Goal: Browse casually

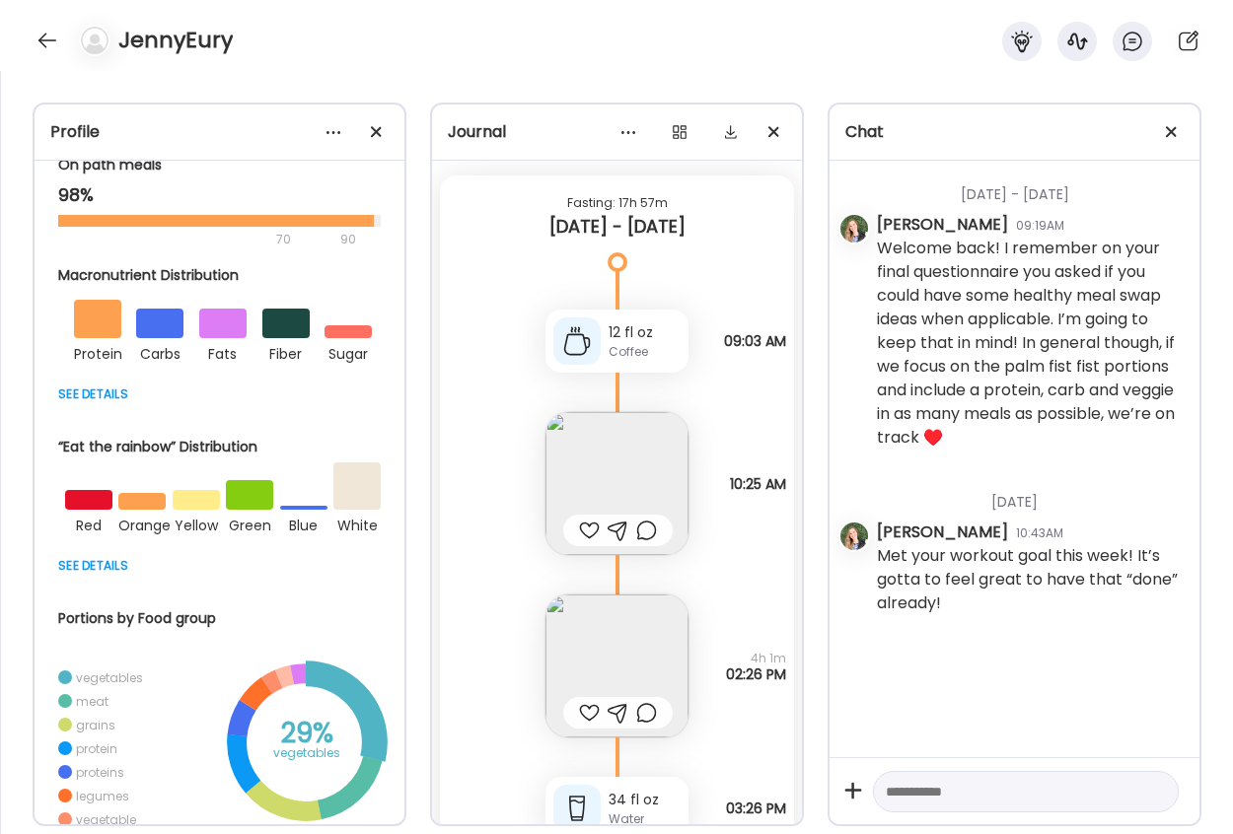
scroll to position [30399, 0]
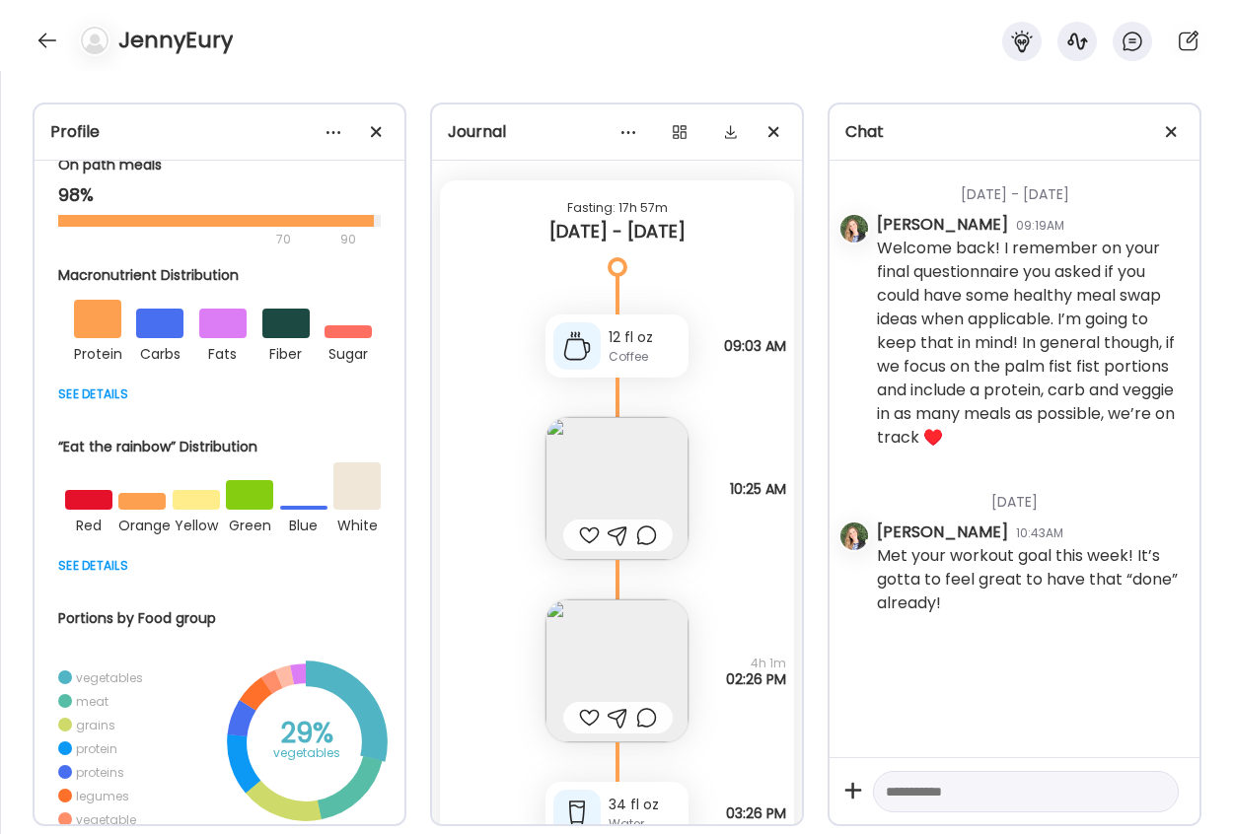
click at [626, 474] on img at bounding box center [616, 488] width 143 height 143
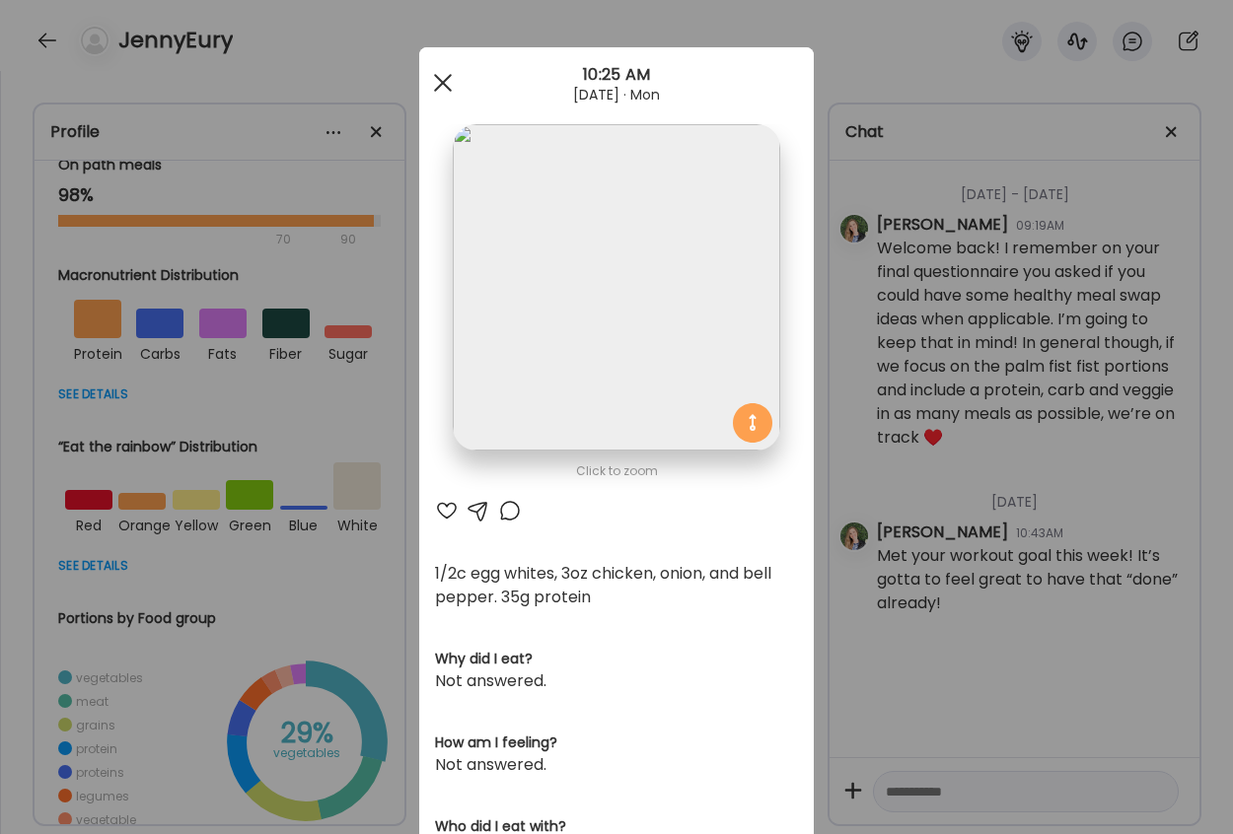
click at [434, 77] on span at bounding box center [443, 83] width 18 height 18
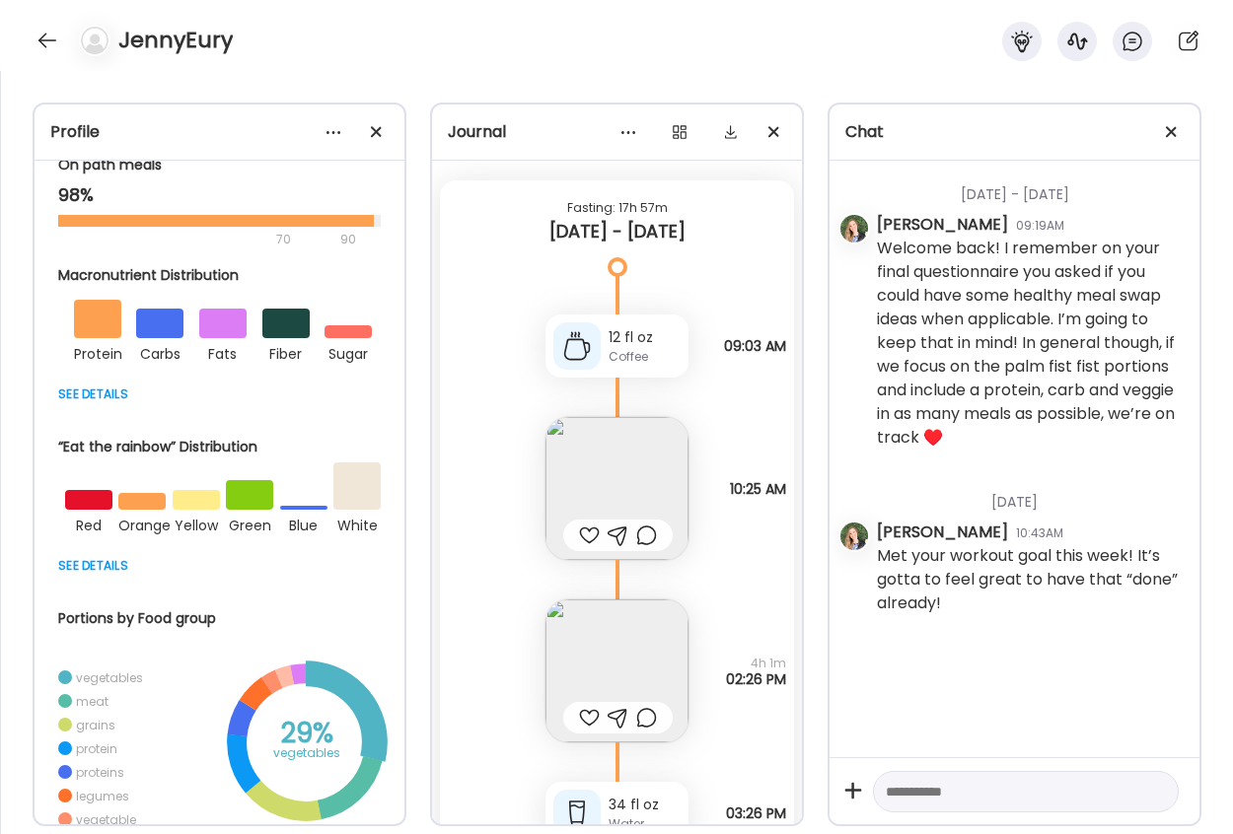
click at [606, 655] on img at bounding box center [616, 671] width 143 height 143
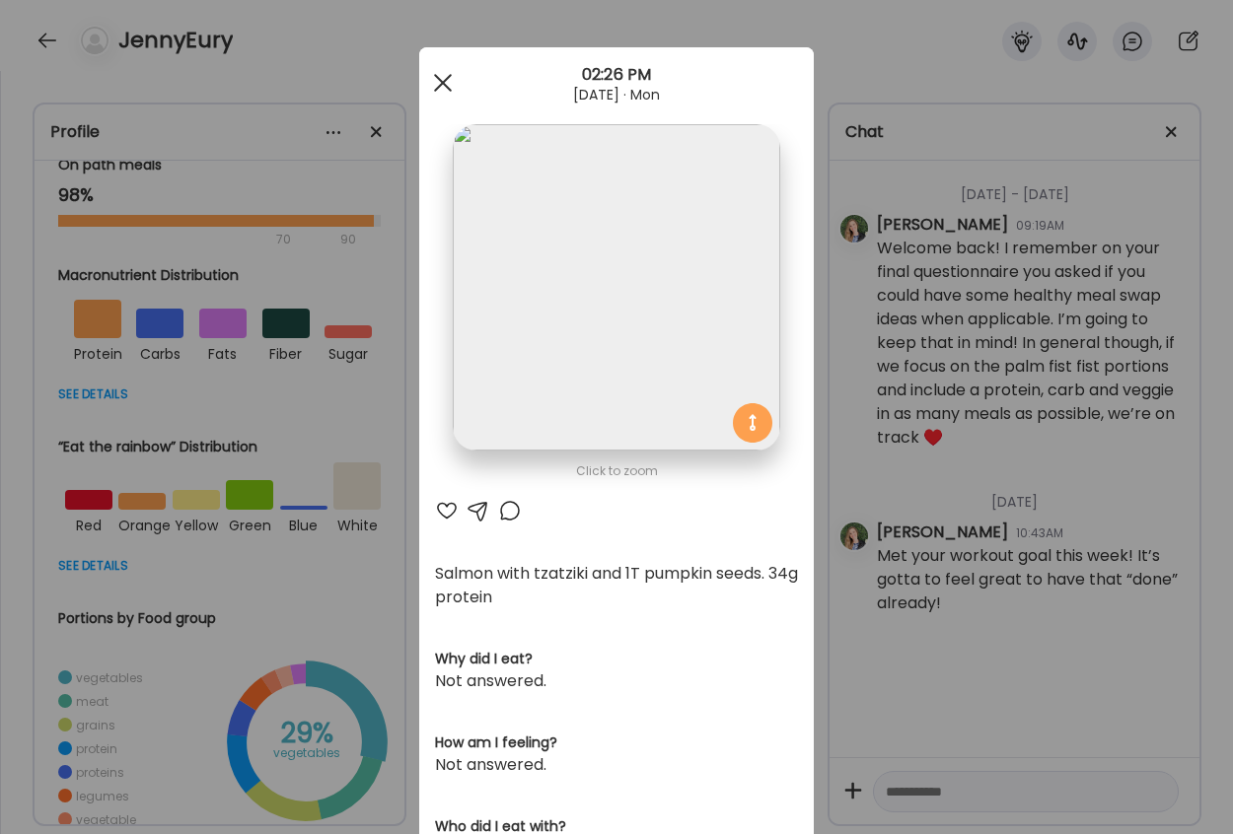
click at [432, 73] on div at bounding box center [442, 82] width 39 height 39
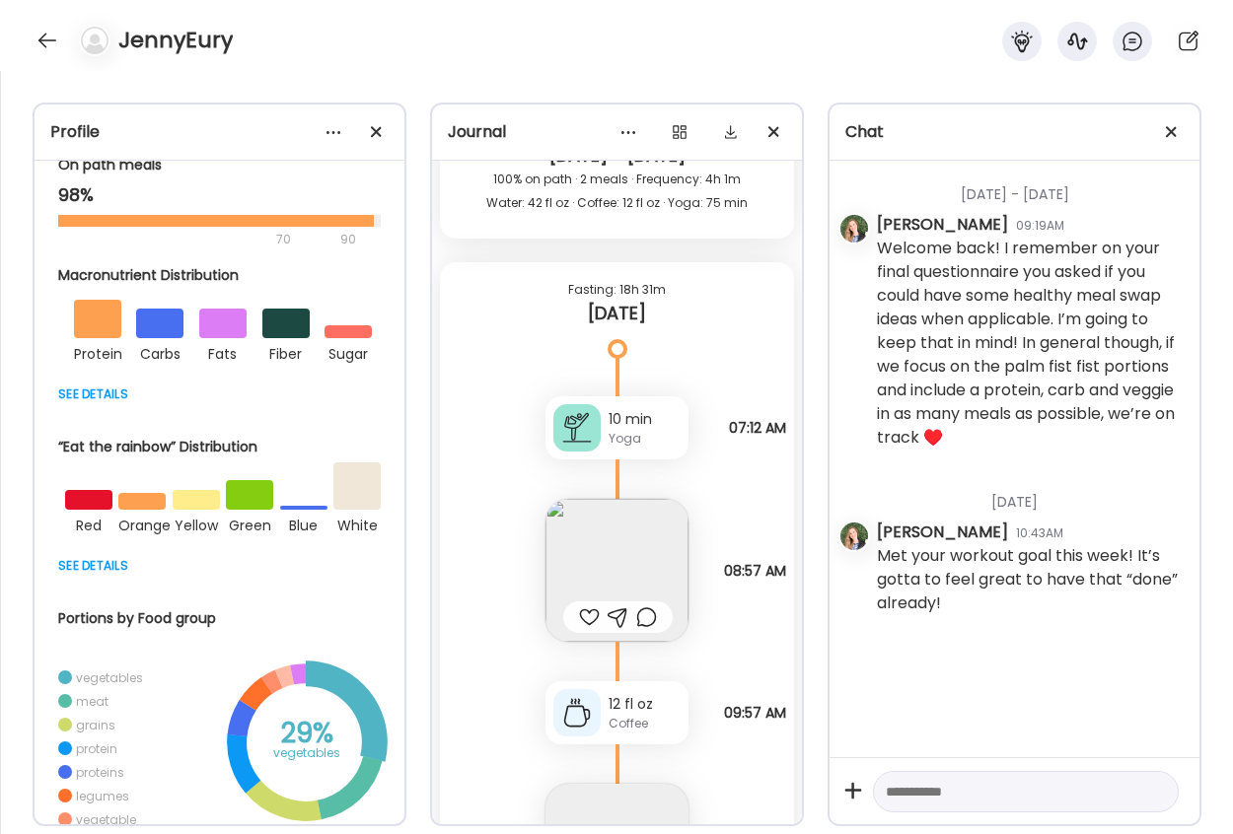
scroll to position [31385, 0]
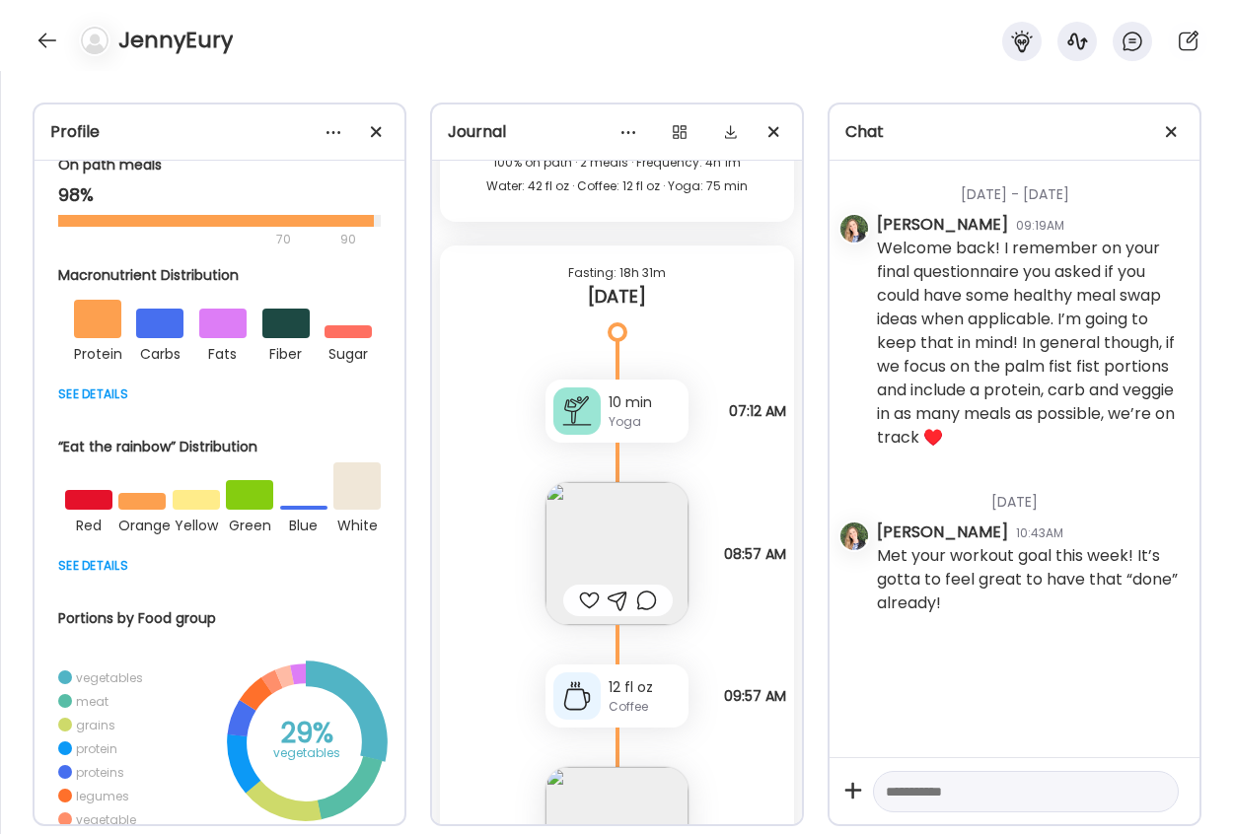
click at [627, 533] on img at bounding box center [616, 553] width 143 height 143
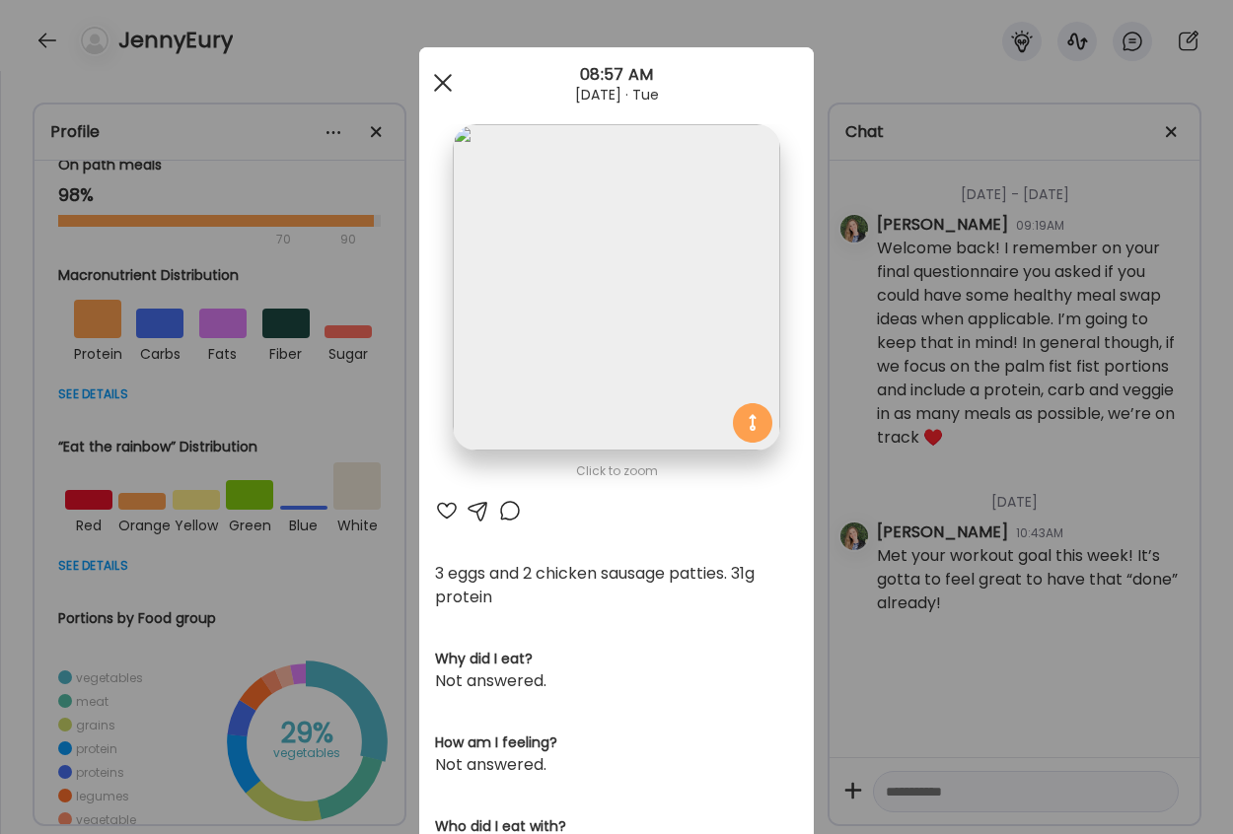
click at [440, 89] on span at bounding box center [443, 83] width 18 height 18
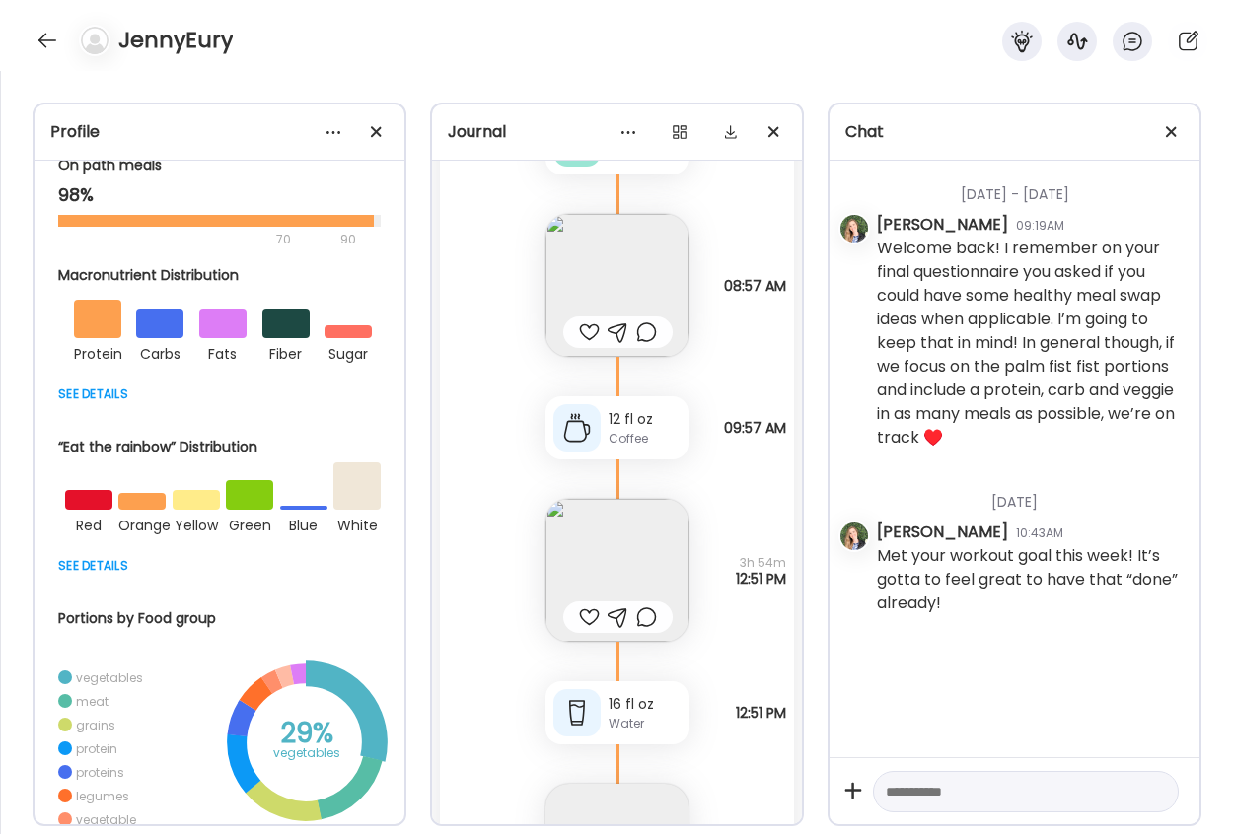
scroll to position [31681, 0]
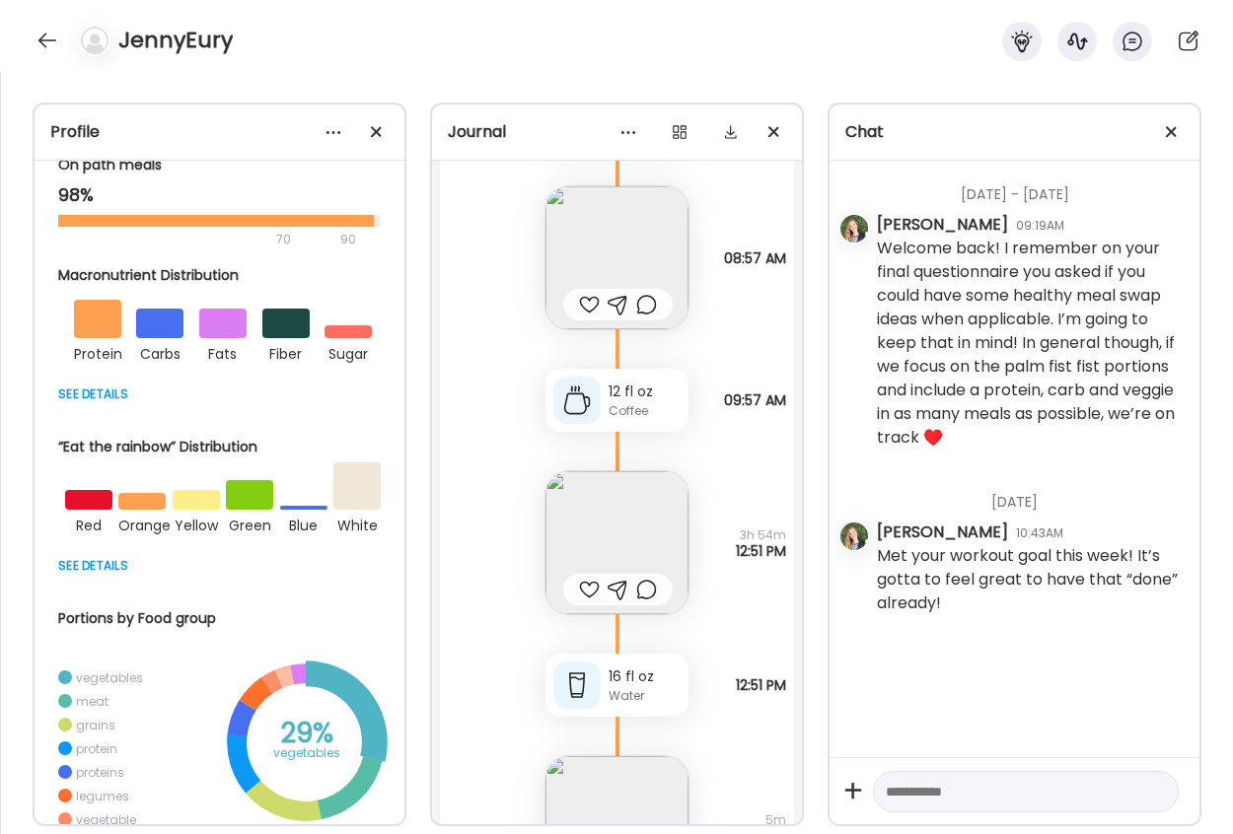
click at [596, 523] on img at bounding box center [616, 542] width 143 height 143
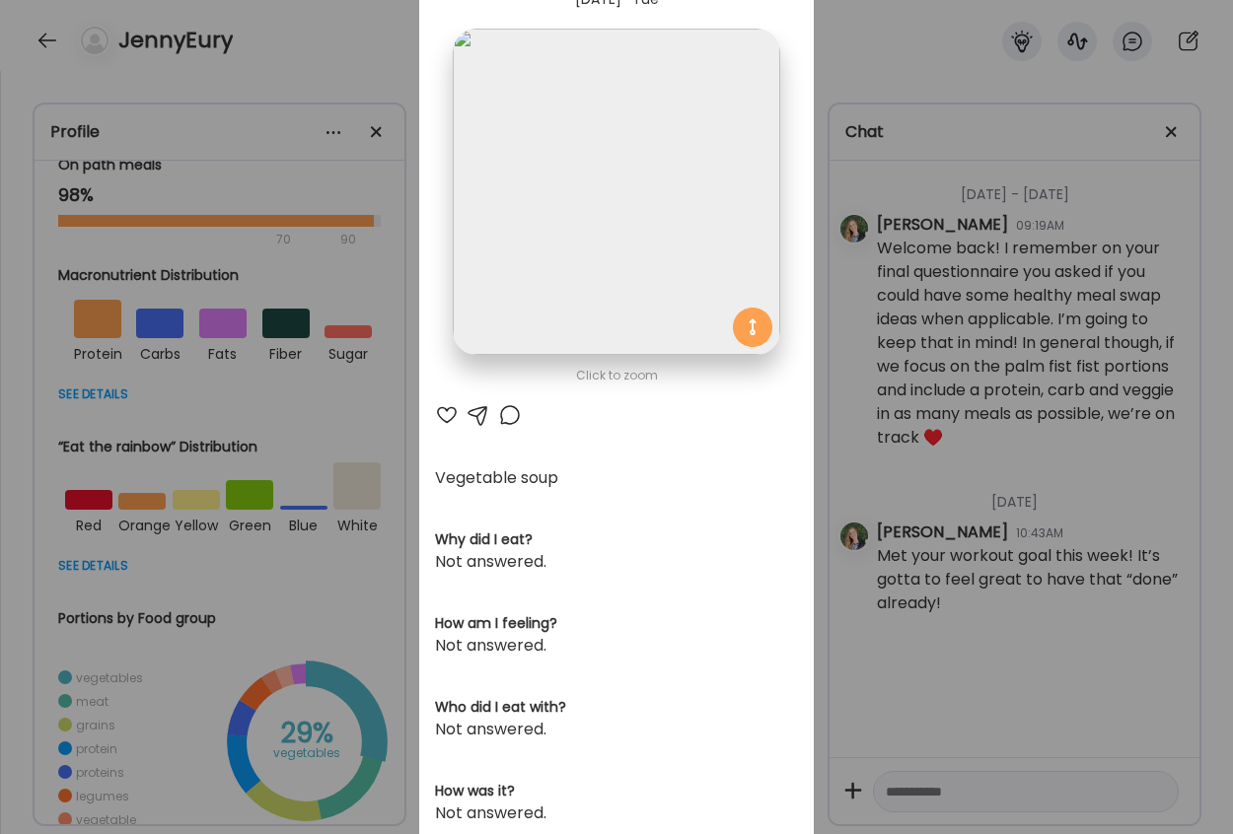
scroll to position [0, 0]
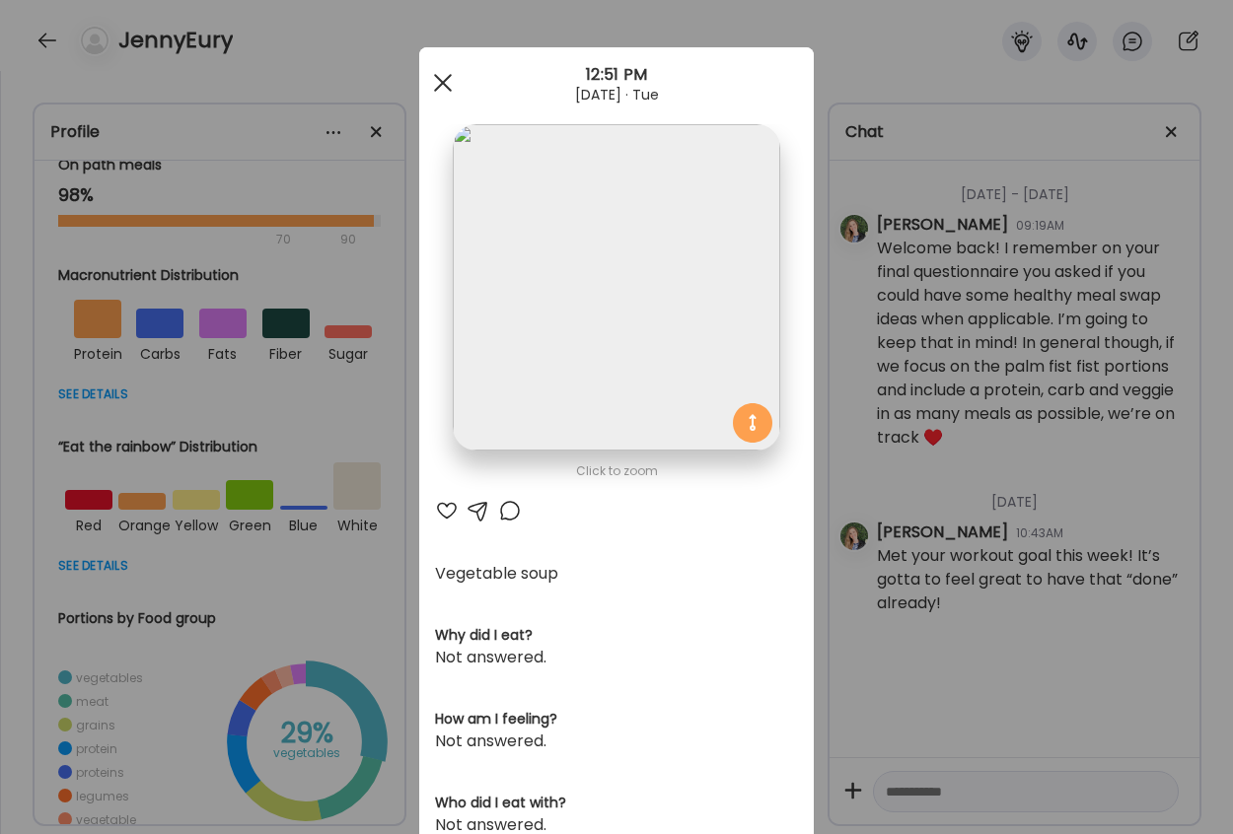
click at [425, 74] on div at bounding box center [442, 82] width 39 height 39
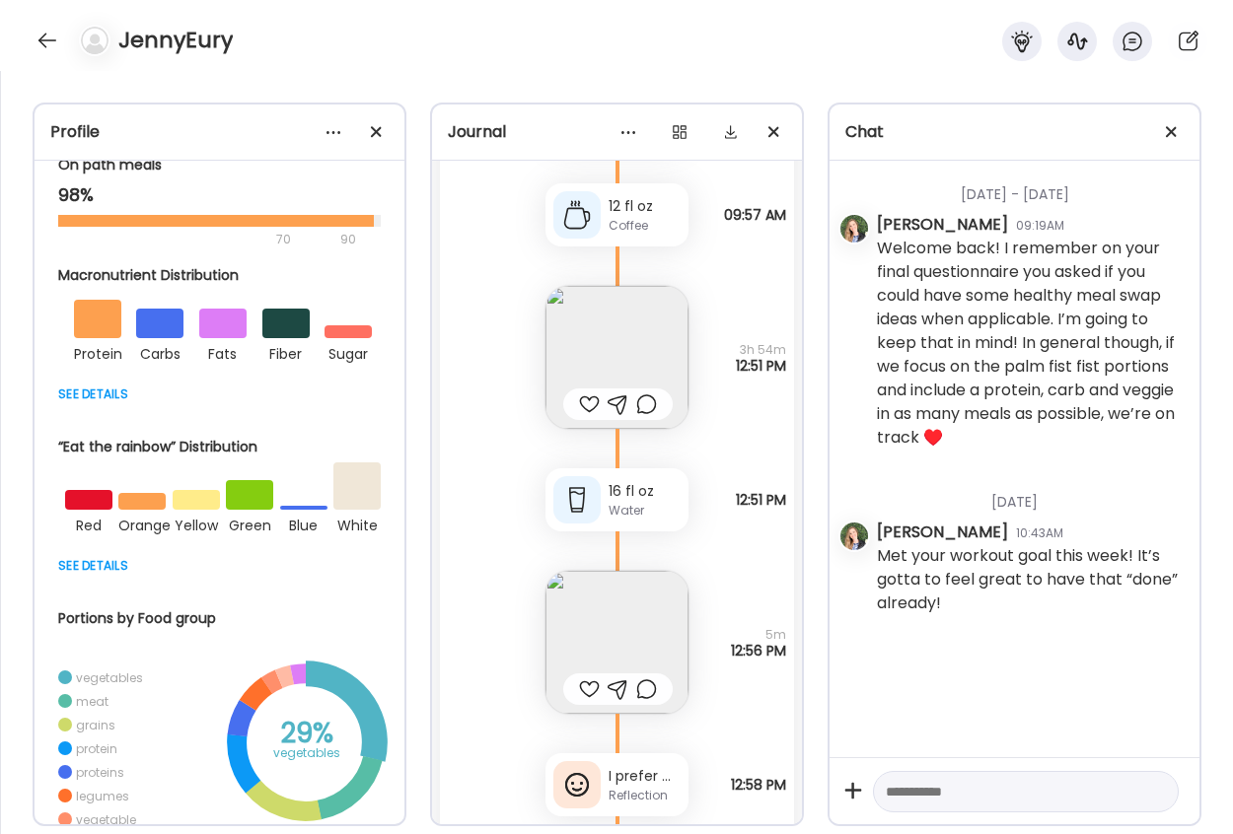
scroll to position [31977, 0]
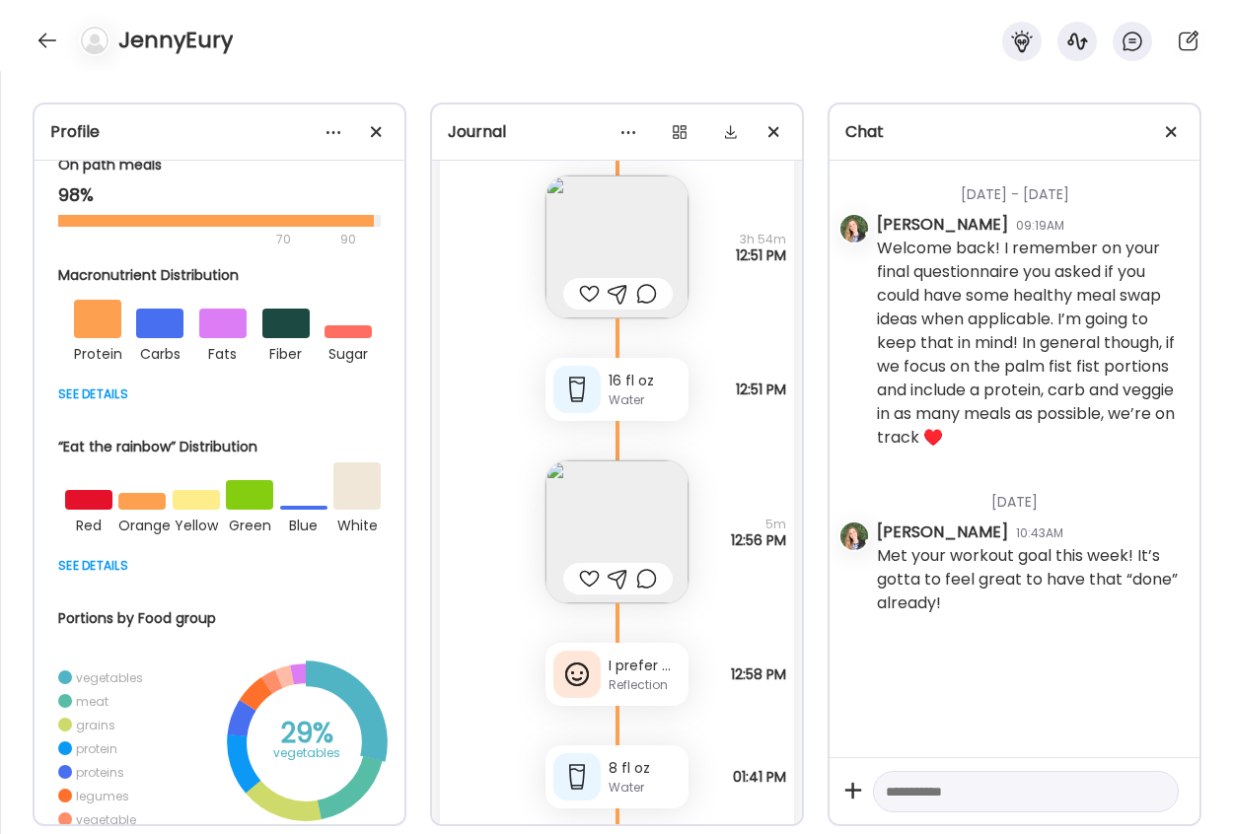
click at [615, 532] on img at bounding box center [616, 532] width 143 height 143
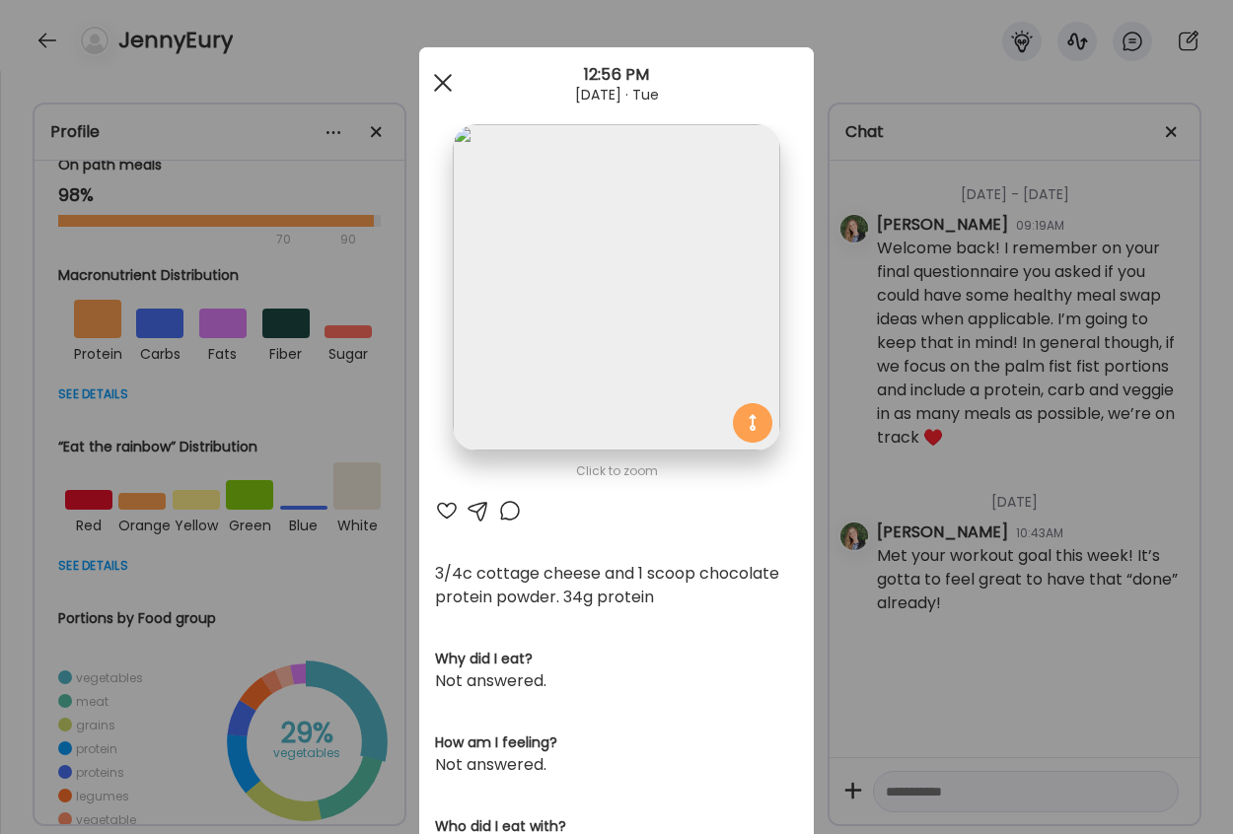
click at [437, 90] on div at bounding box center [442, 82] width 39 height 39
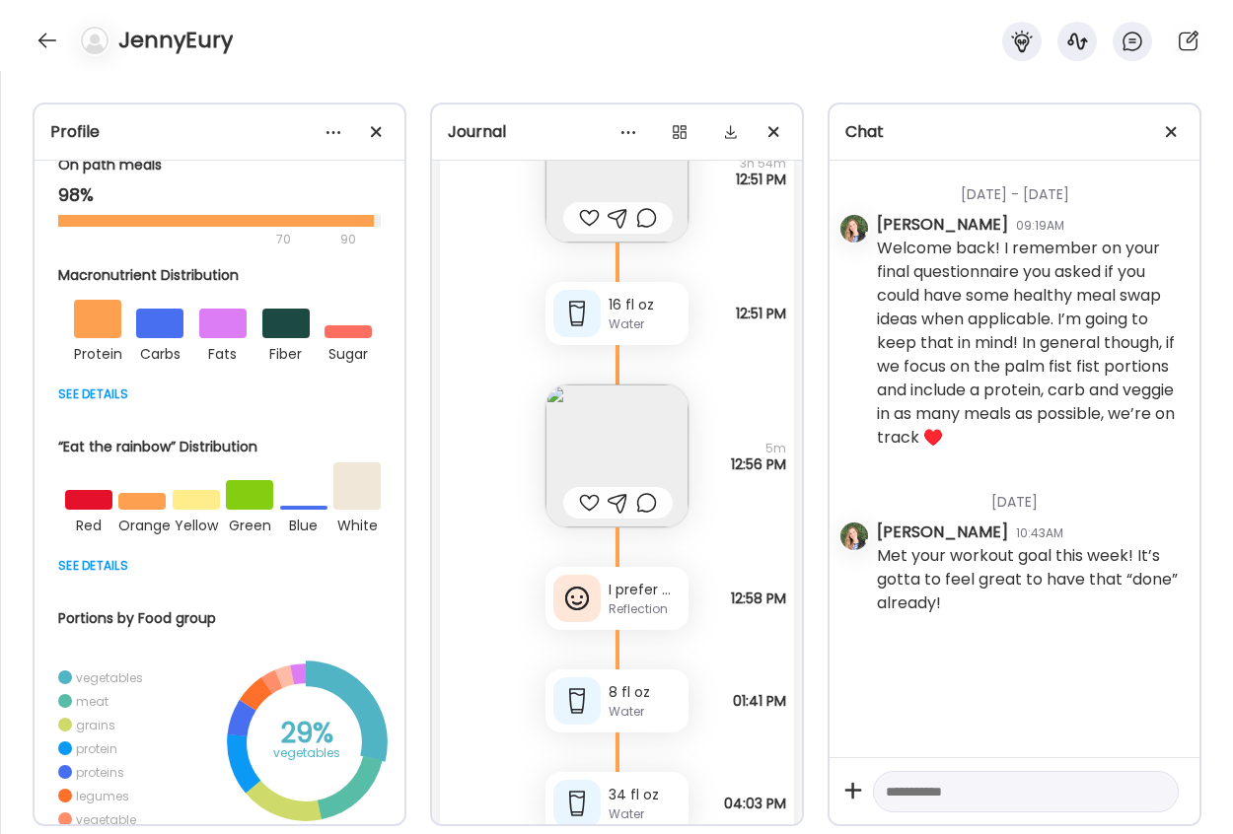
scroll to position [32174, 0]
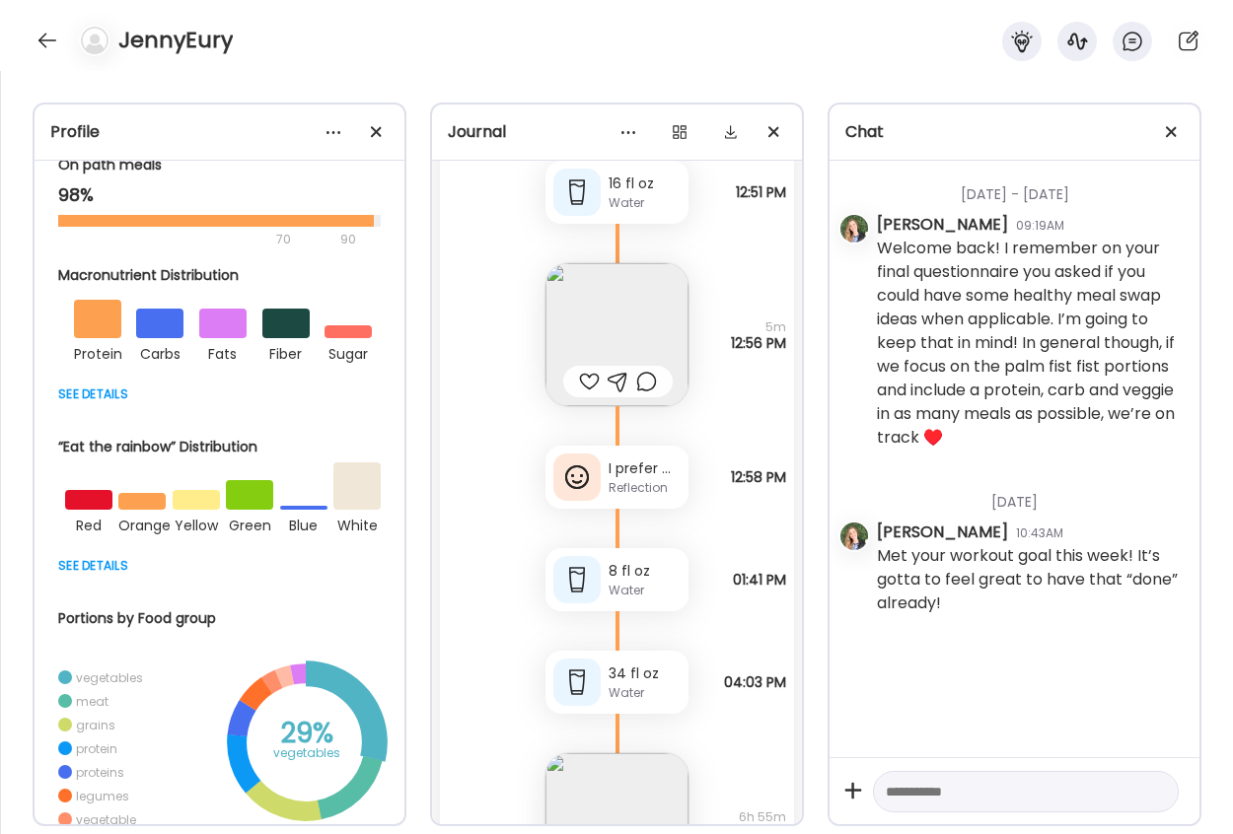
click at [642, 483] on div "Reflection" at bounding box center [645, 488] width 72 height 18
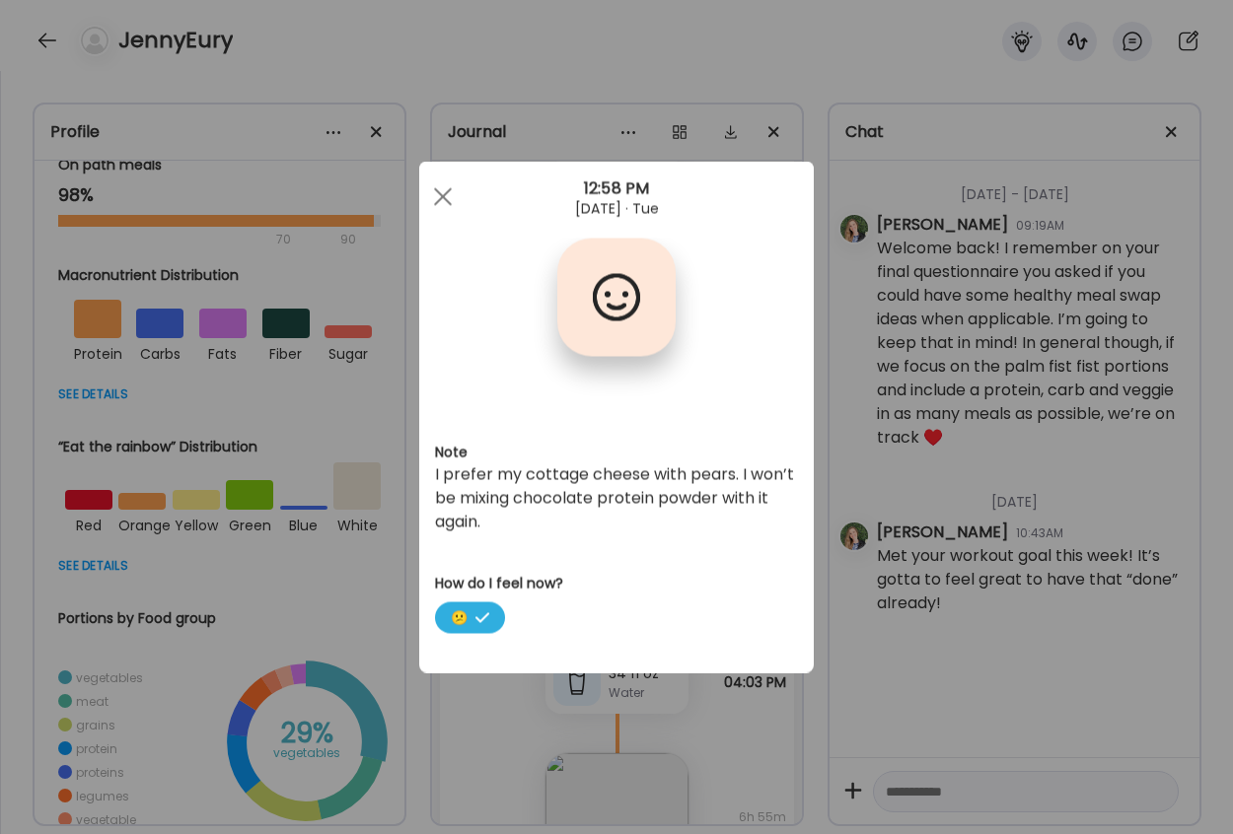
click at [545, 493] on div "I prefer my cottage cheese with pears. I won’t be mixing chocolate protein powd…" at bounding box center [616, 499] width 363 height 71
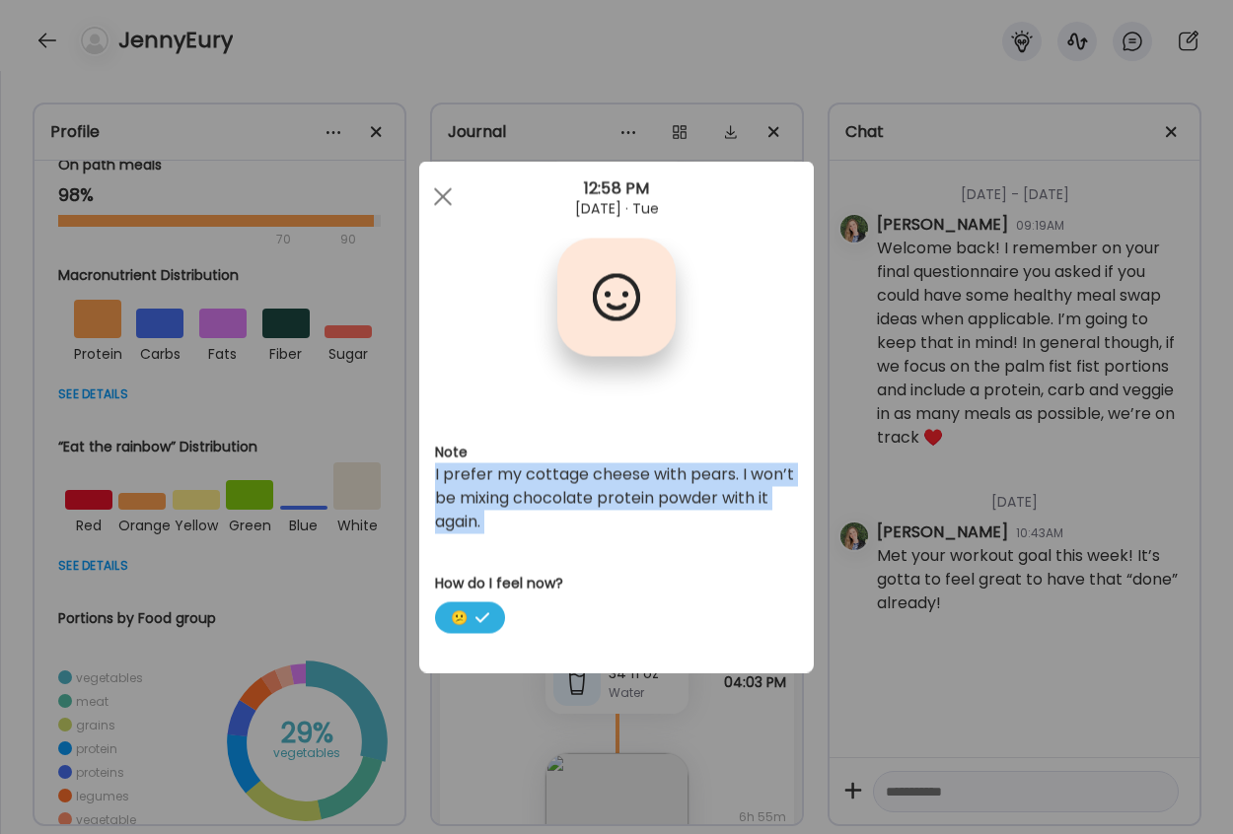
click at [545, 493] on div "I prefer my cottage cheese with pears. I won’t be mixing chocolate protein powd…" at bounding box center [616, 499] width 363 height 71
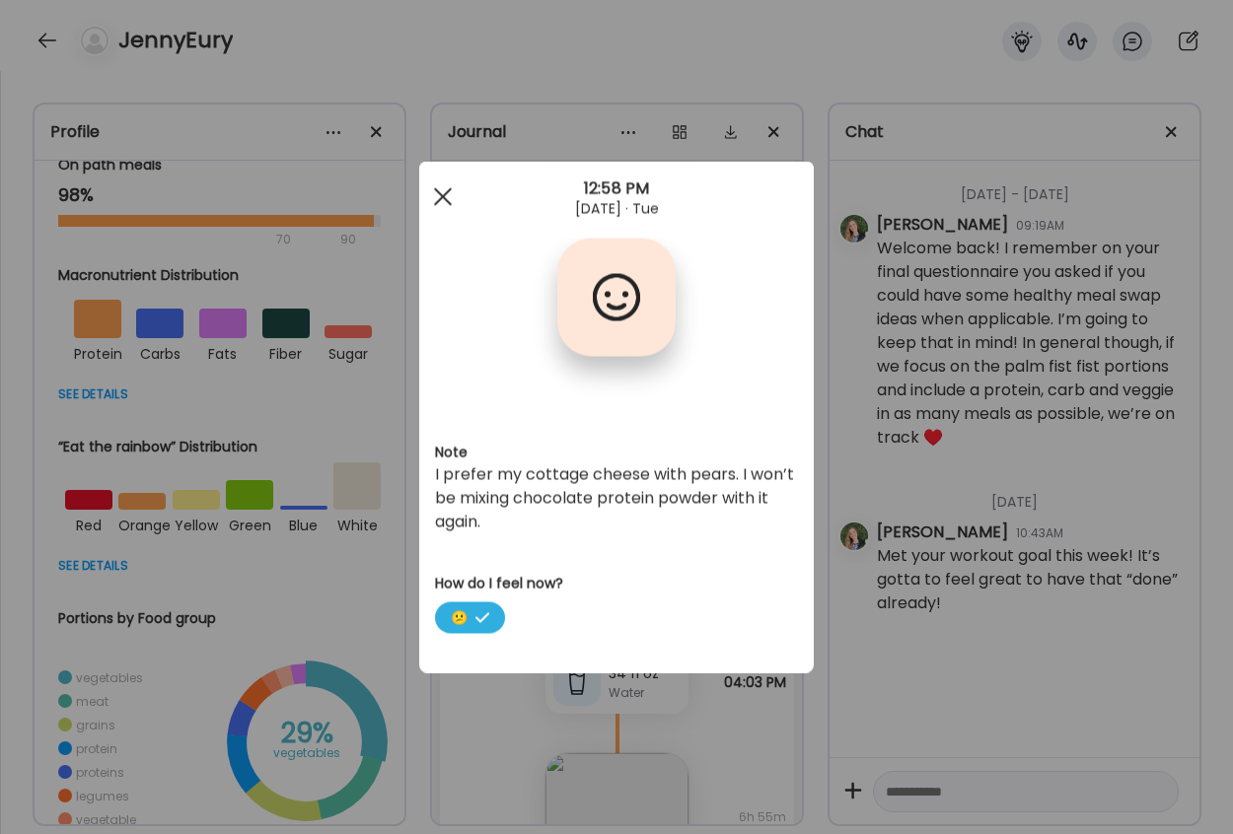
click at [441, 197] on span at bounding box center [443, 196] width 18 height 18
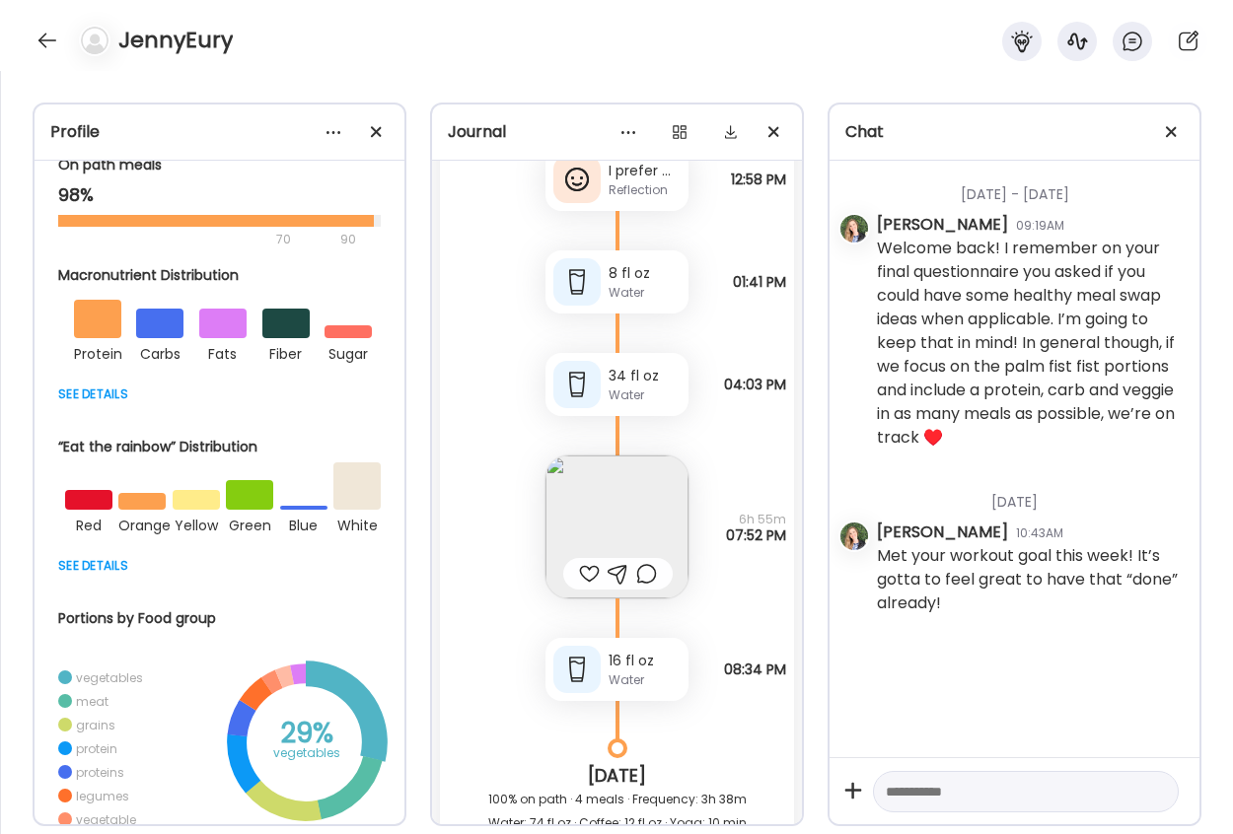
scroll to position [32569, 0]
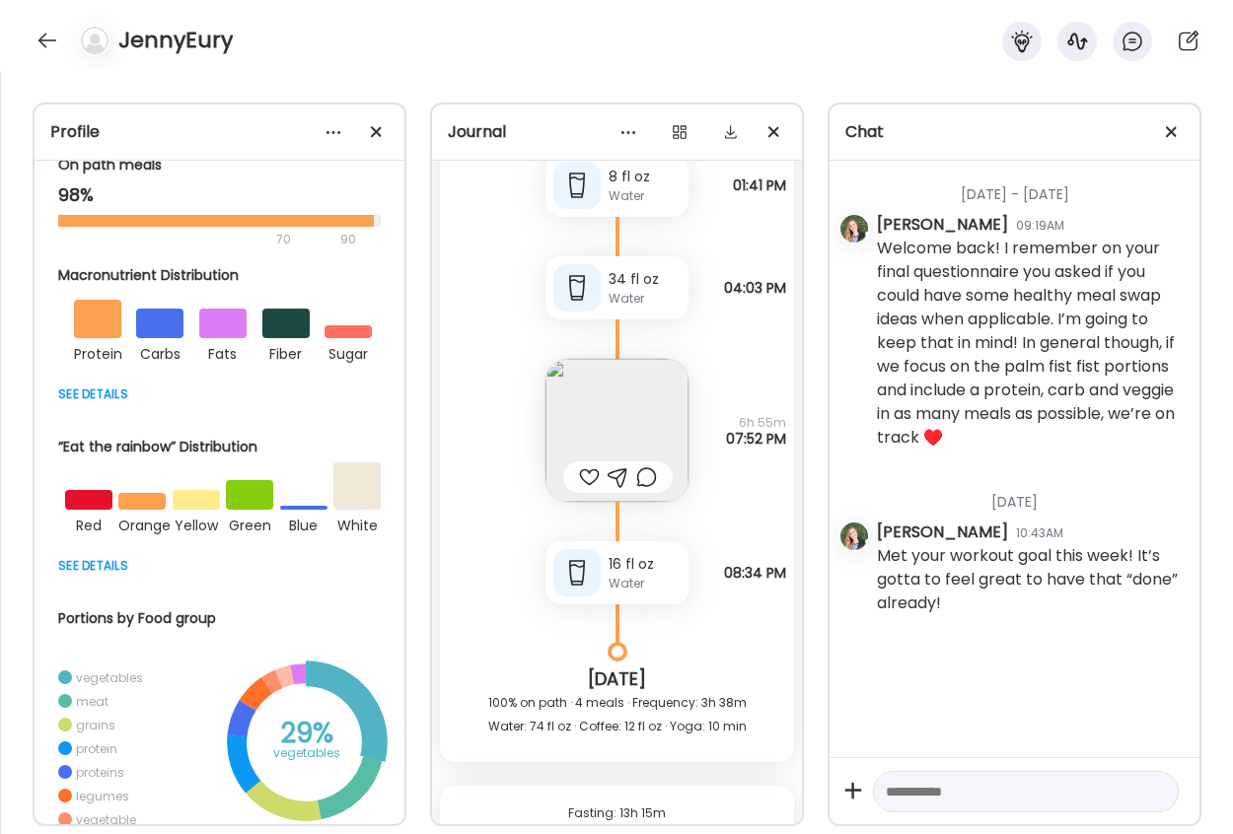
click at [621, 427] on img at bounding box center [616, 430] width 143 height 143
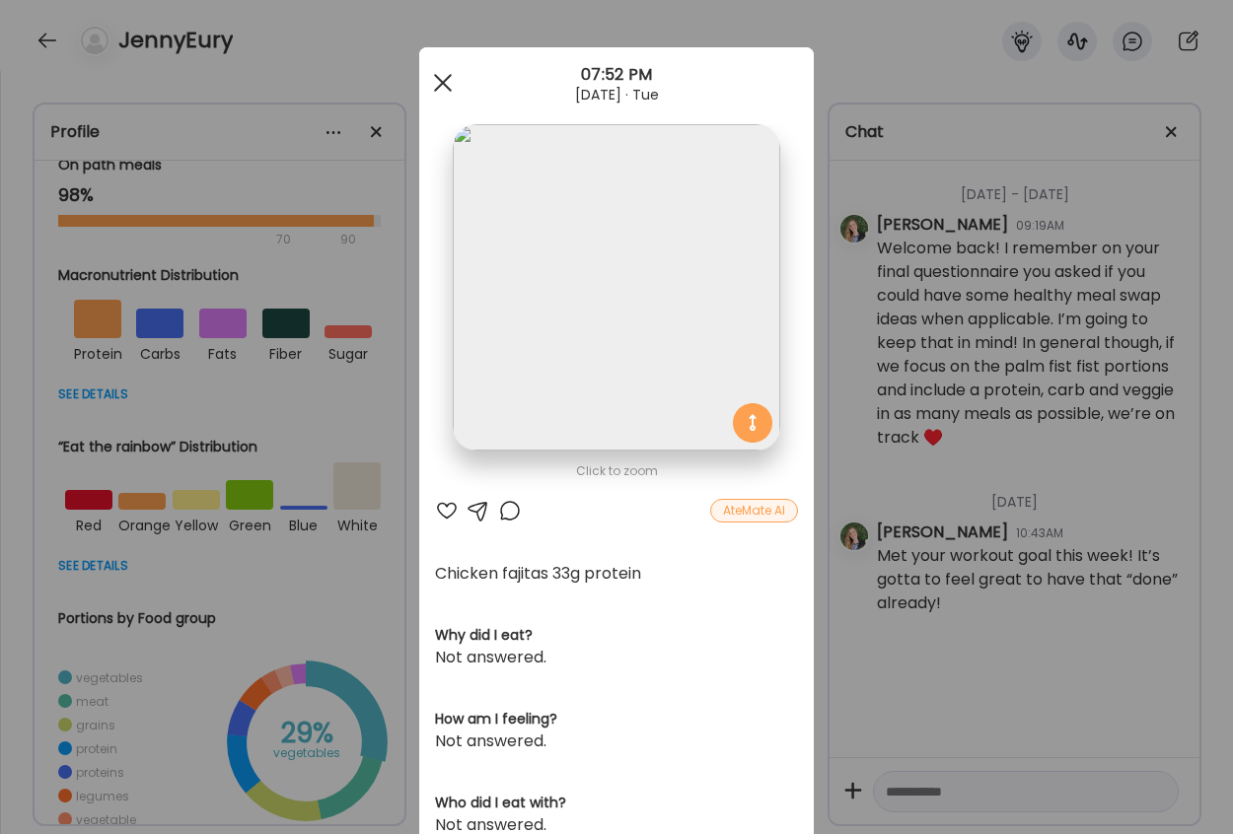
drag, startPoint x: 428, startPoint y: 77, endPoint x: 440, endPoint y: 92, distance: 18.9
click at [434, 76] on span at bounding box center [443, 83] width 18 height 18
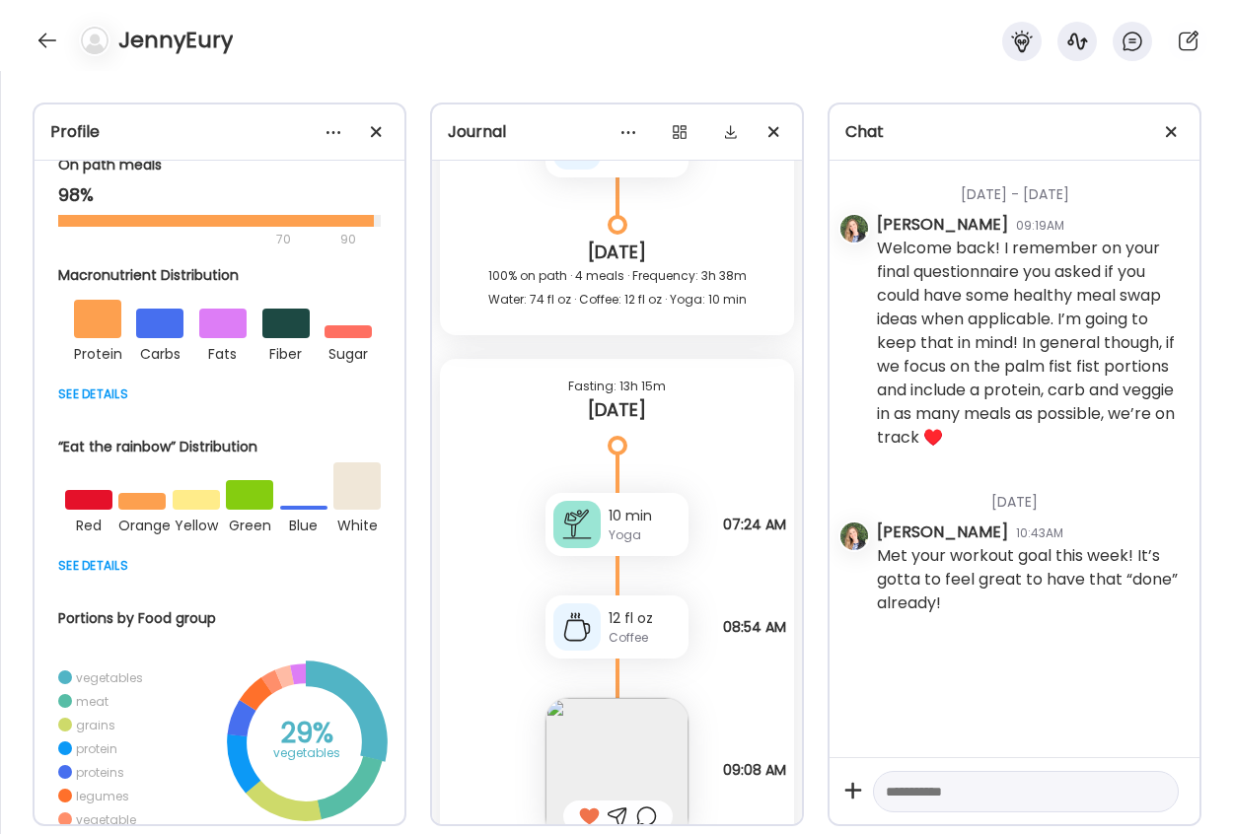
scroll to position [33161, 0]
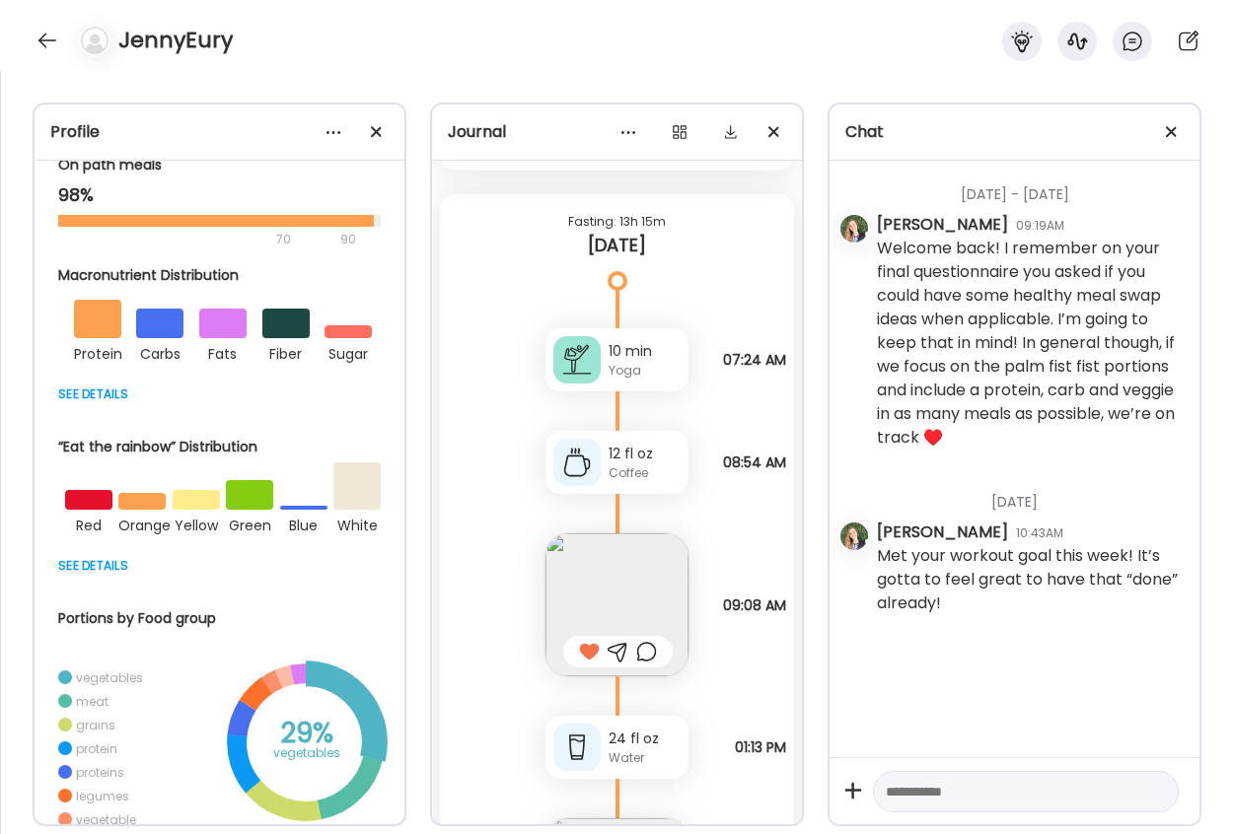
click at [632, 584] on img at bounding box center [616, 605] width 143 height 143
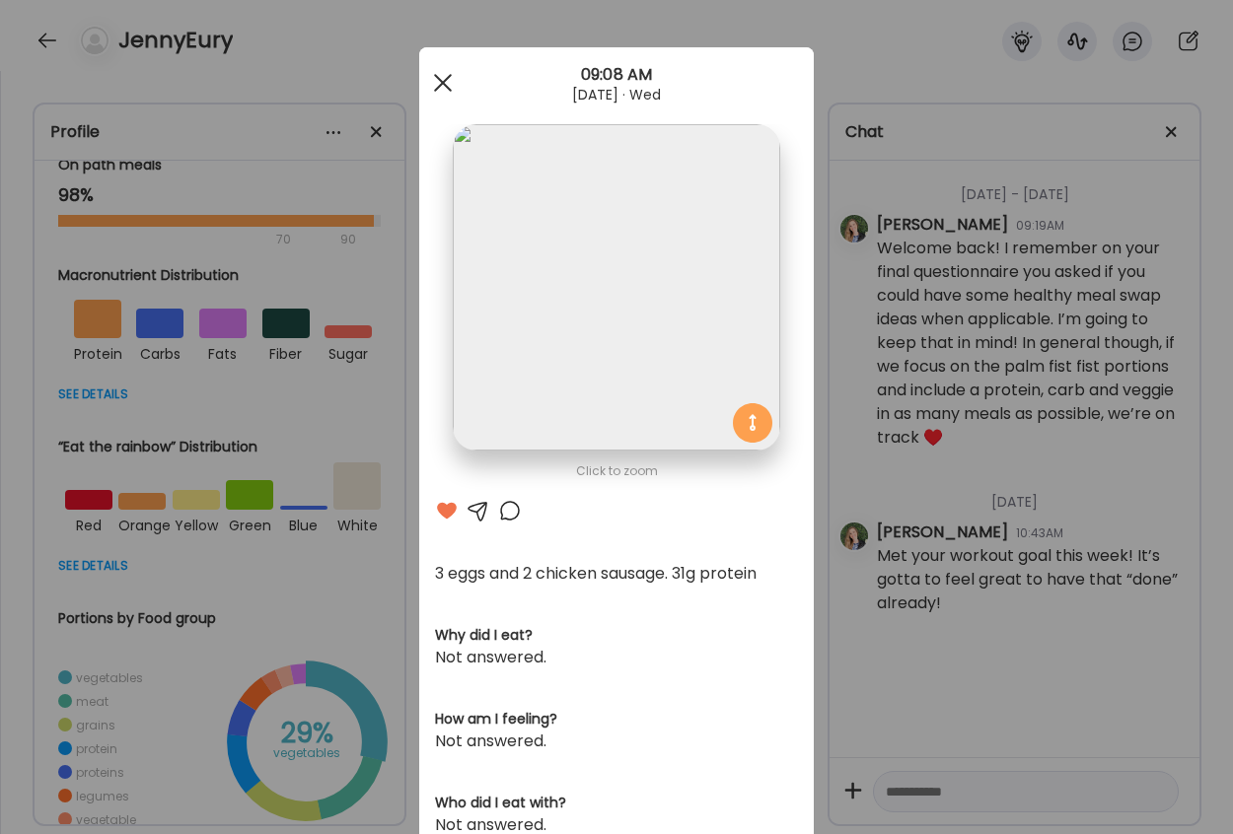
click at [425, 85] on div at bounding box center [442, 82] width 39 height 39
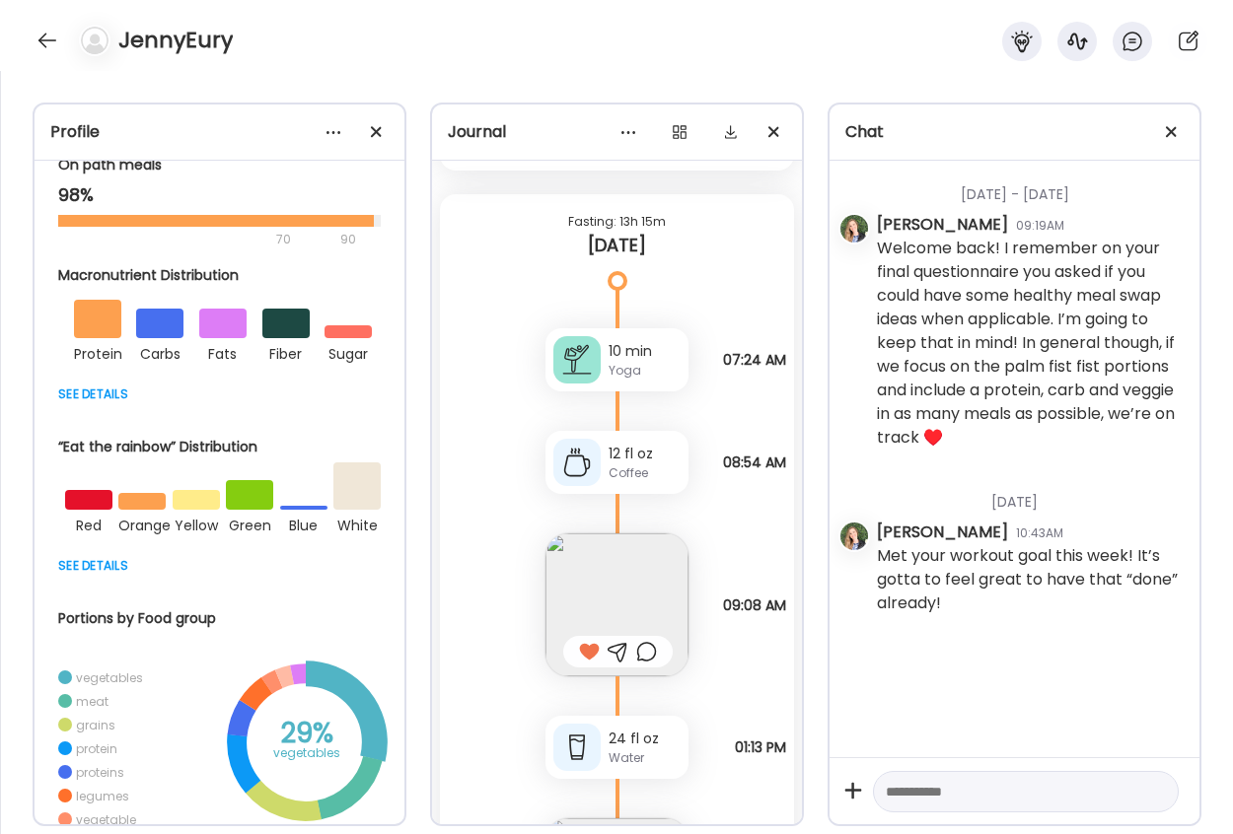
scroll to position [33457, 0]
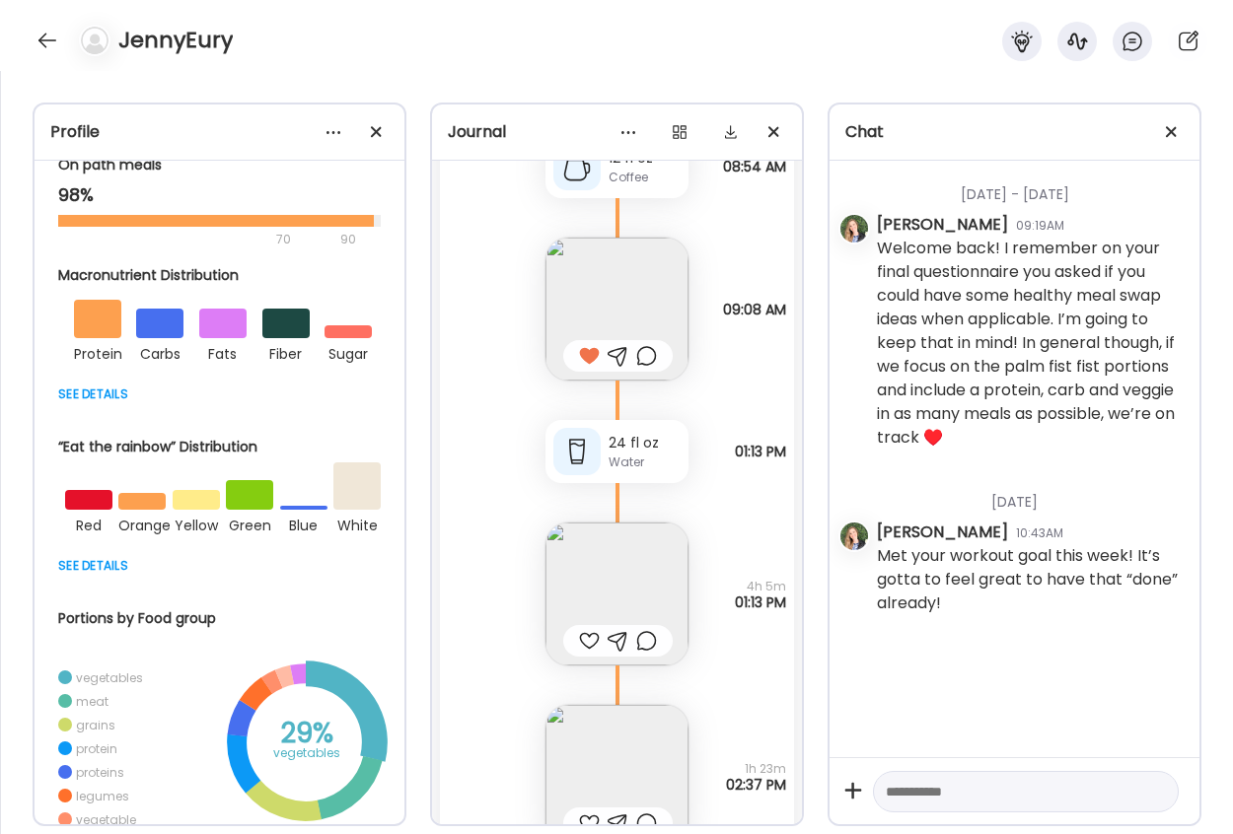
click at [621, 575] on img at bounding box center [616, 594] width 143 height 143
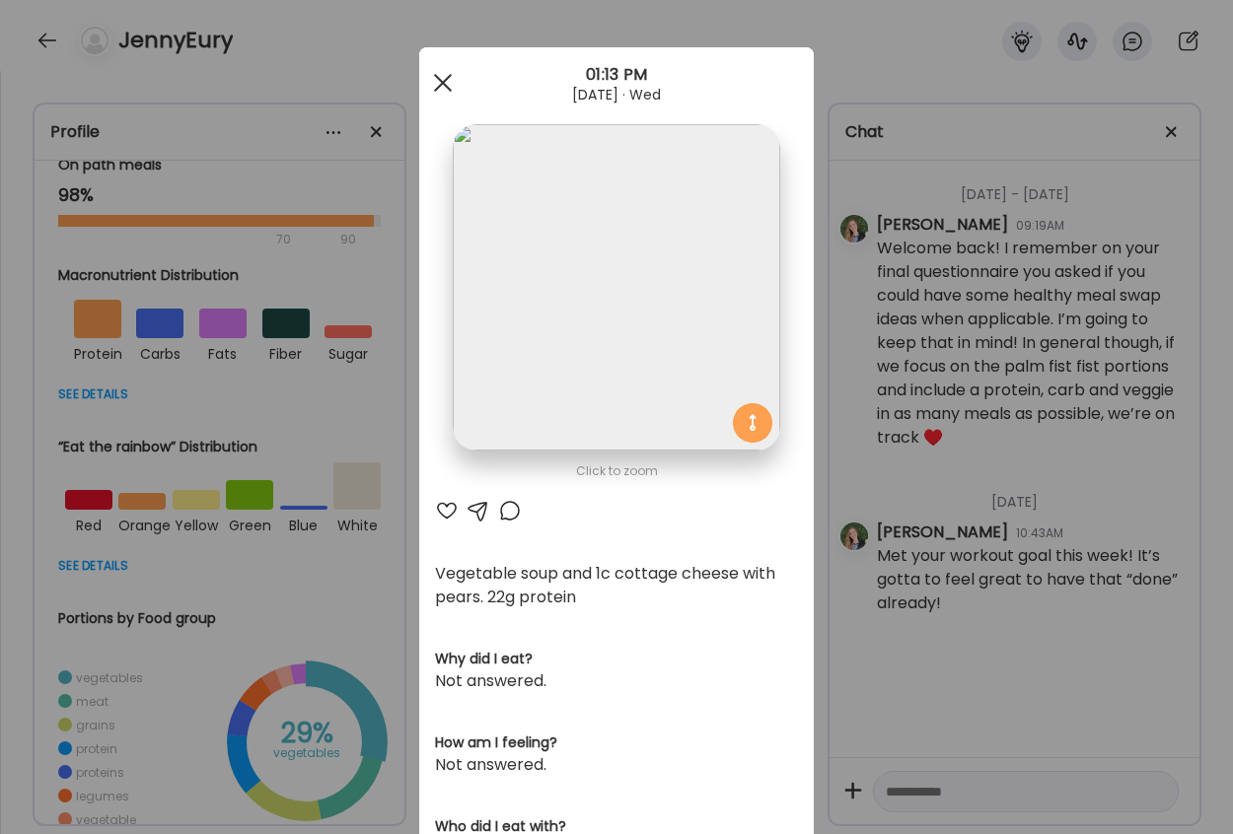
click at [434, 74] on span at bounding box center [443, 83] width 18 height 18
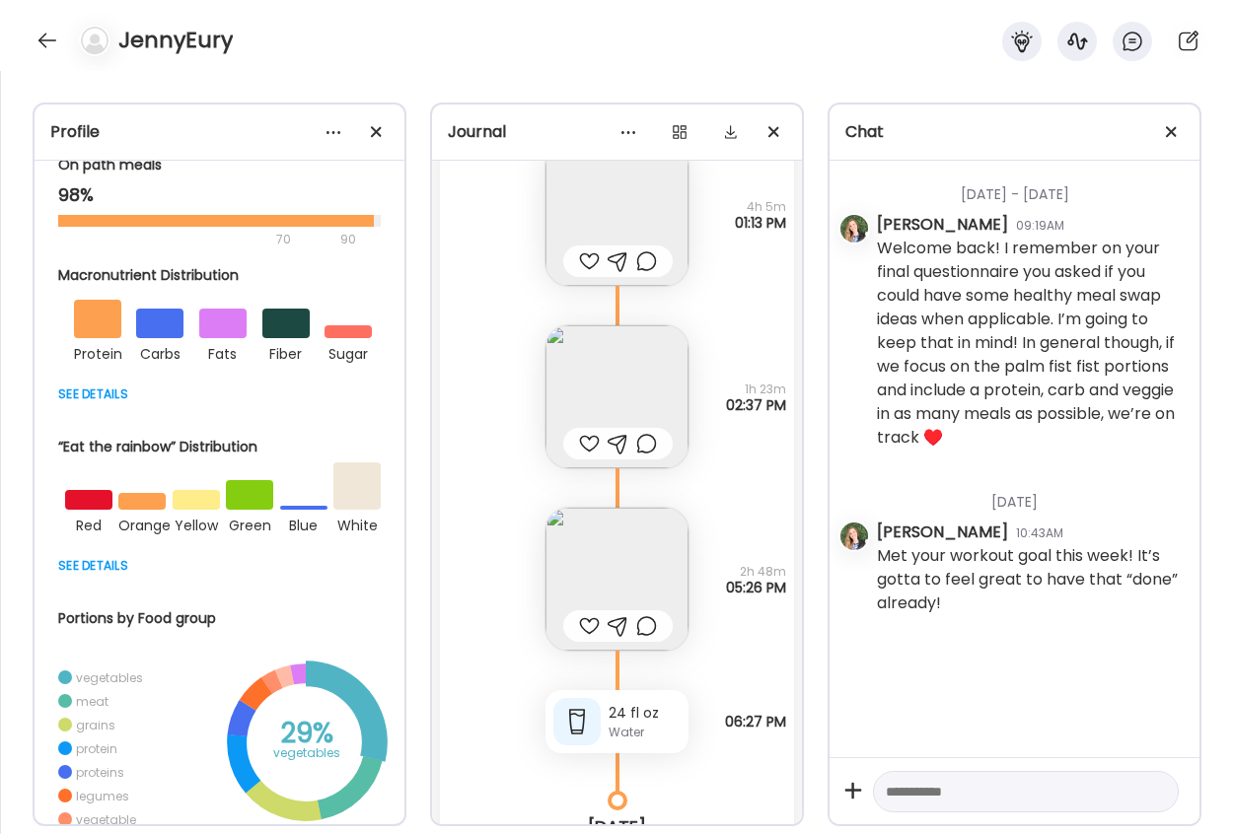
scroll to position [33851, 0]
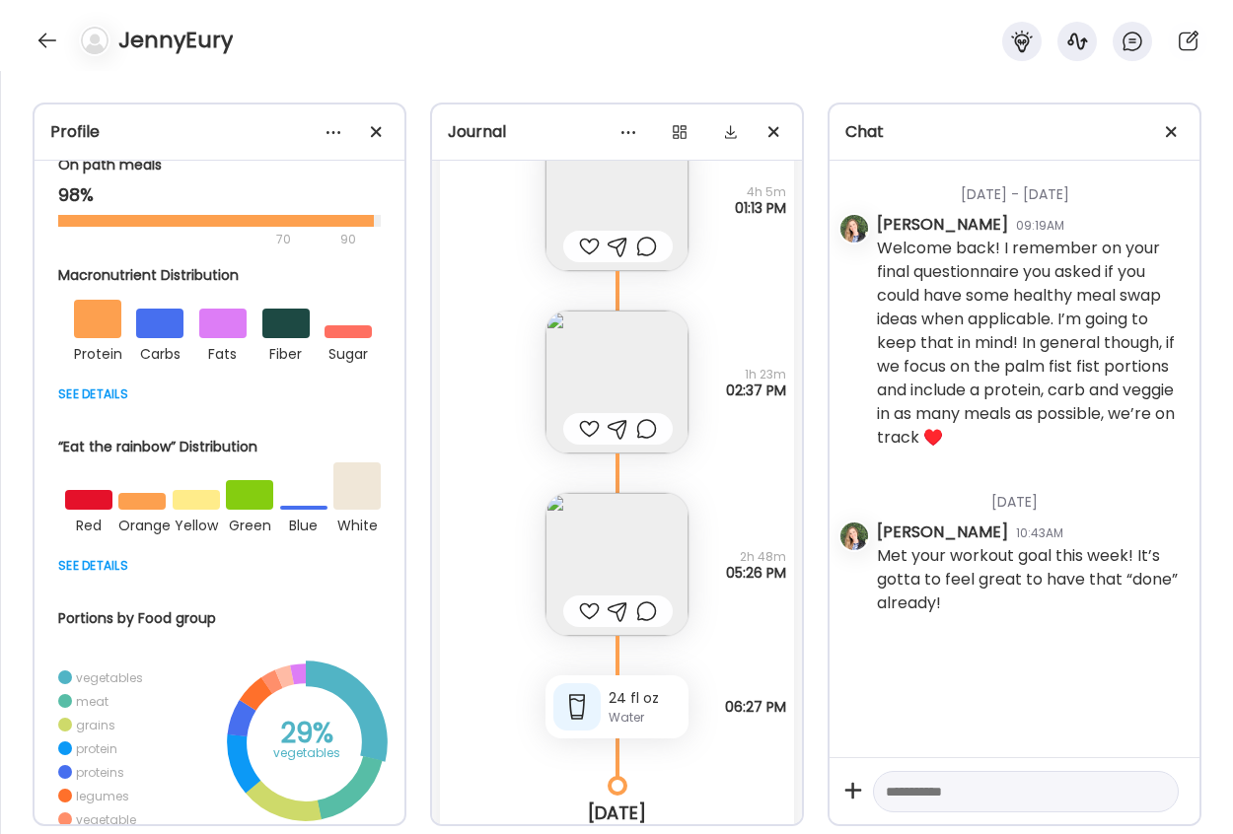
click at [598, 371] on img at bounding box center [616, 382] width 143 height 143
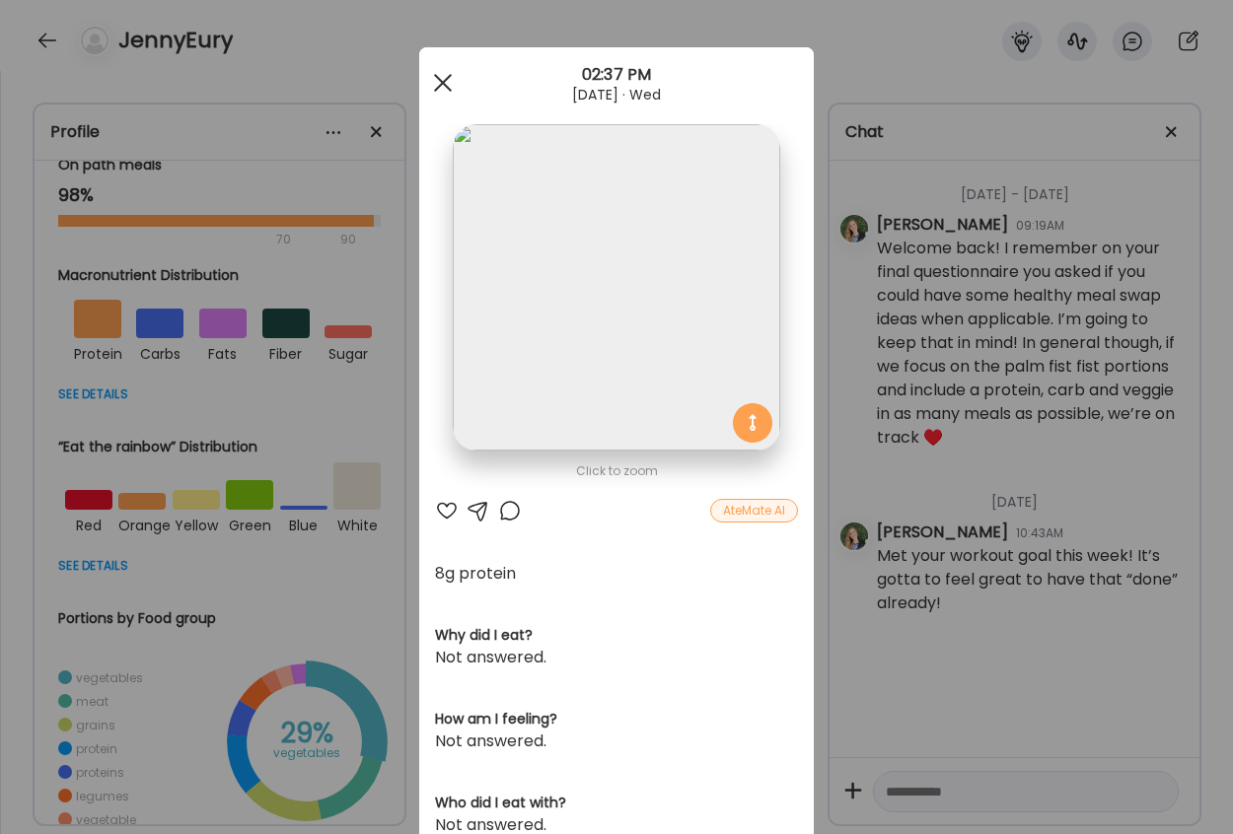
click at [443, 83] on div at bounding box center [442, 82] width 39 height 39
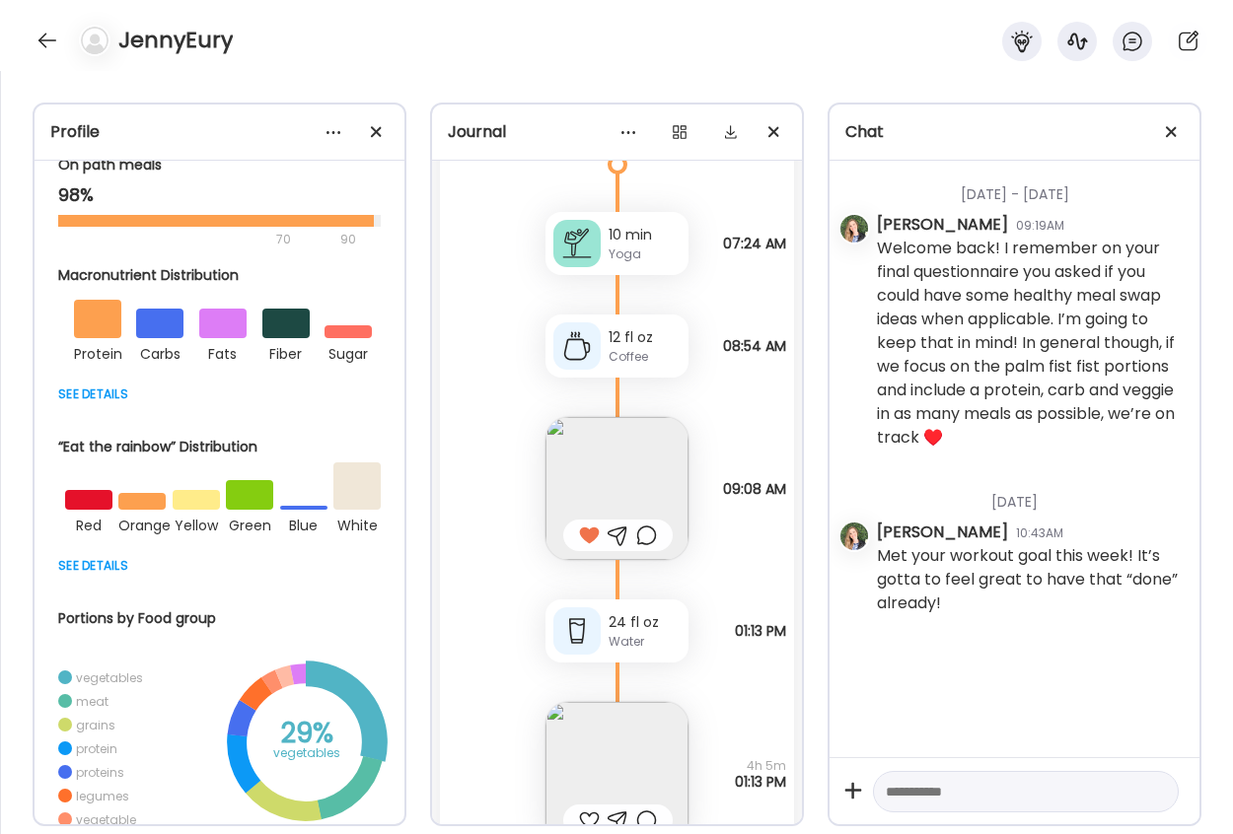
scroll to position [33259, 0]
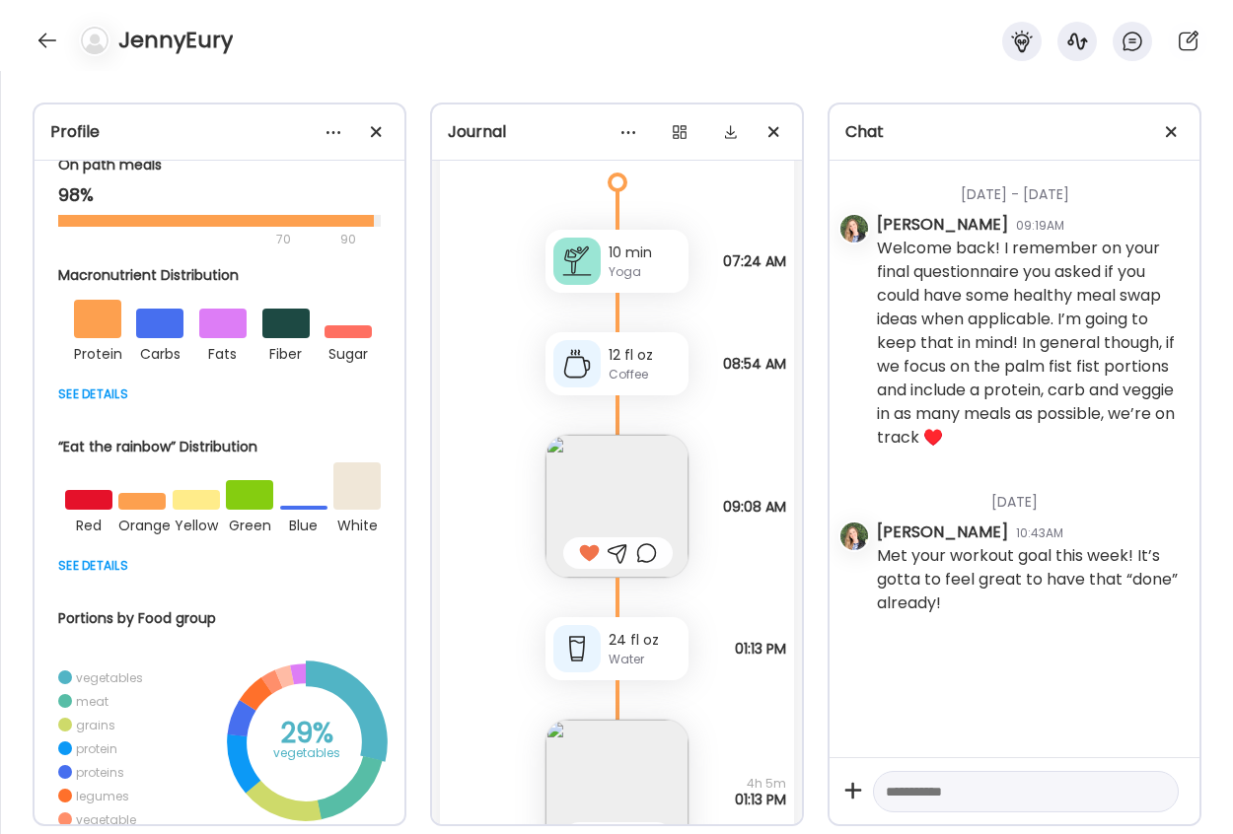
click at [604, 505] on img at bounding box center [616, 506] width 143 height 143
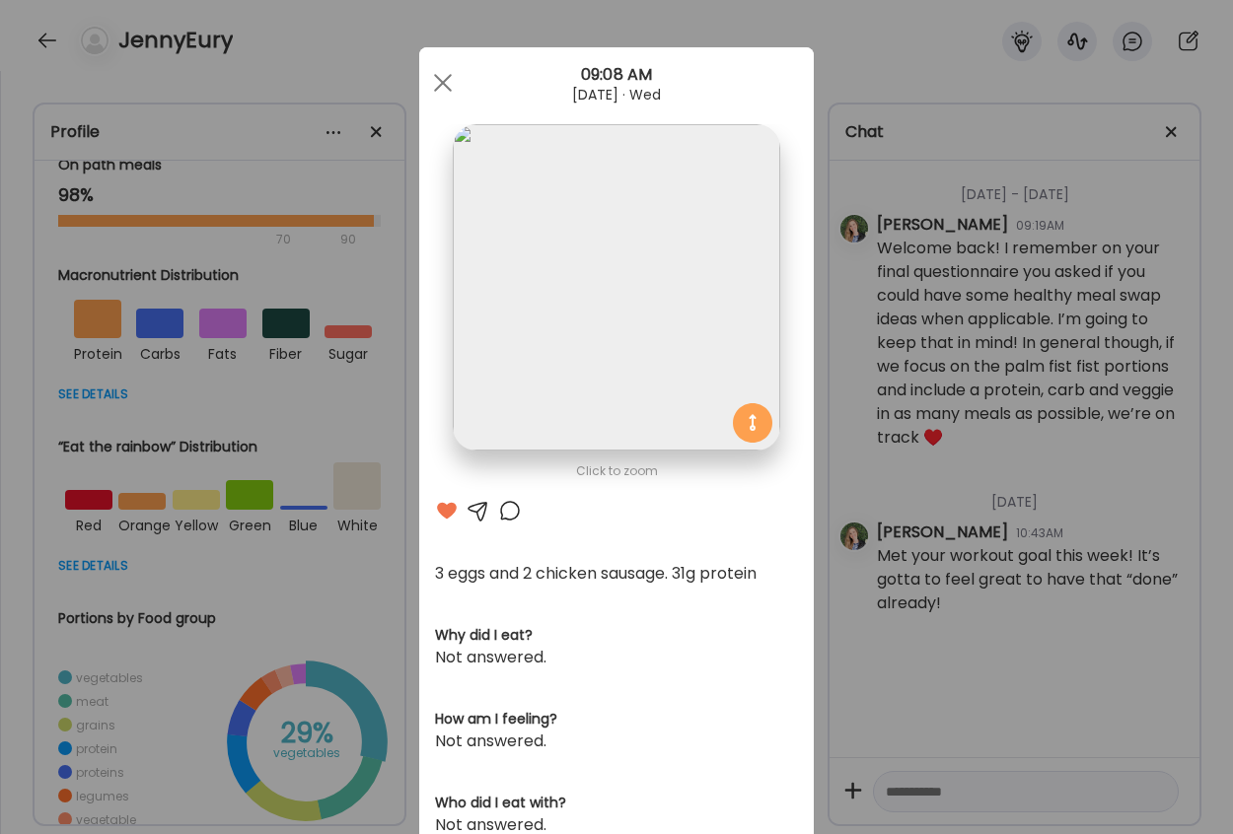
click at [430, 73] on div at bounding box center [442, 82] width 39 height 39
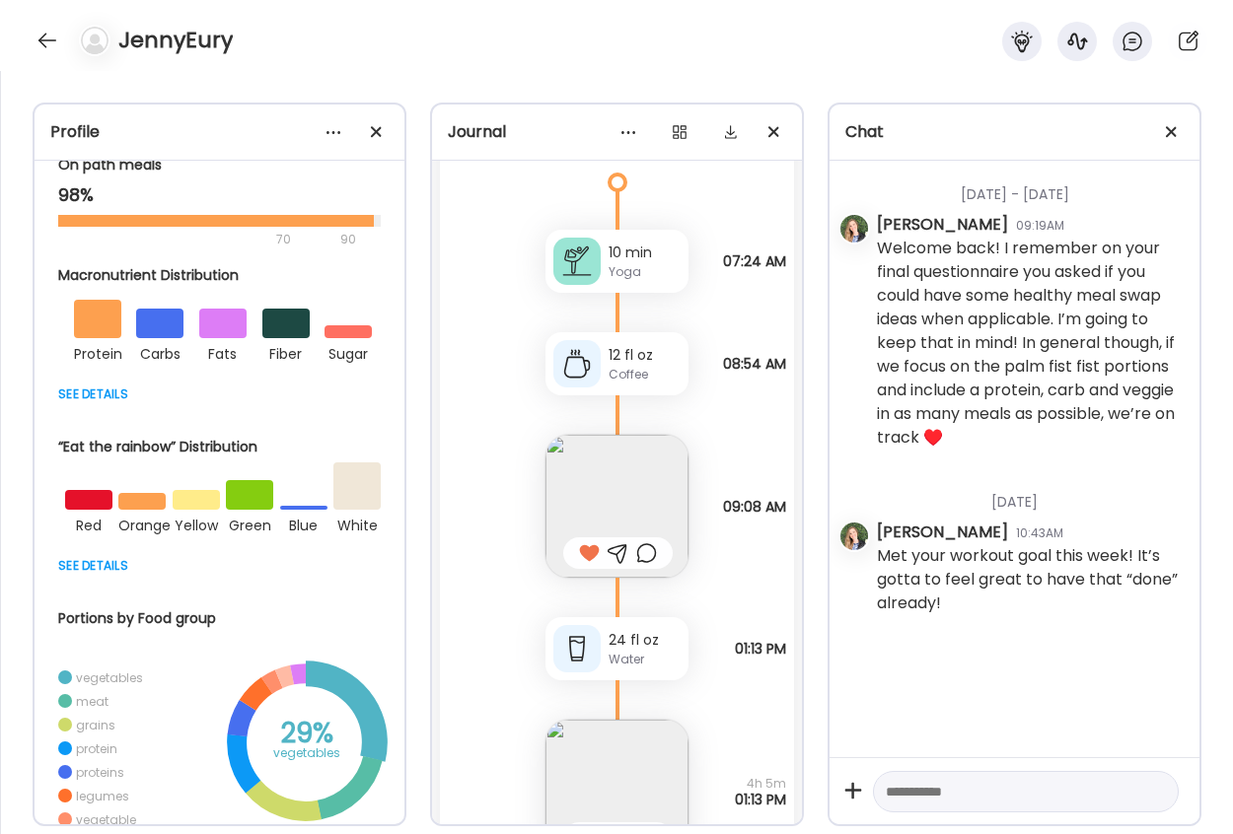
click at [611, 755] on img at bounding box center [616, 791] width 143 height 143
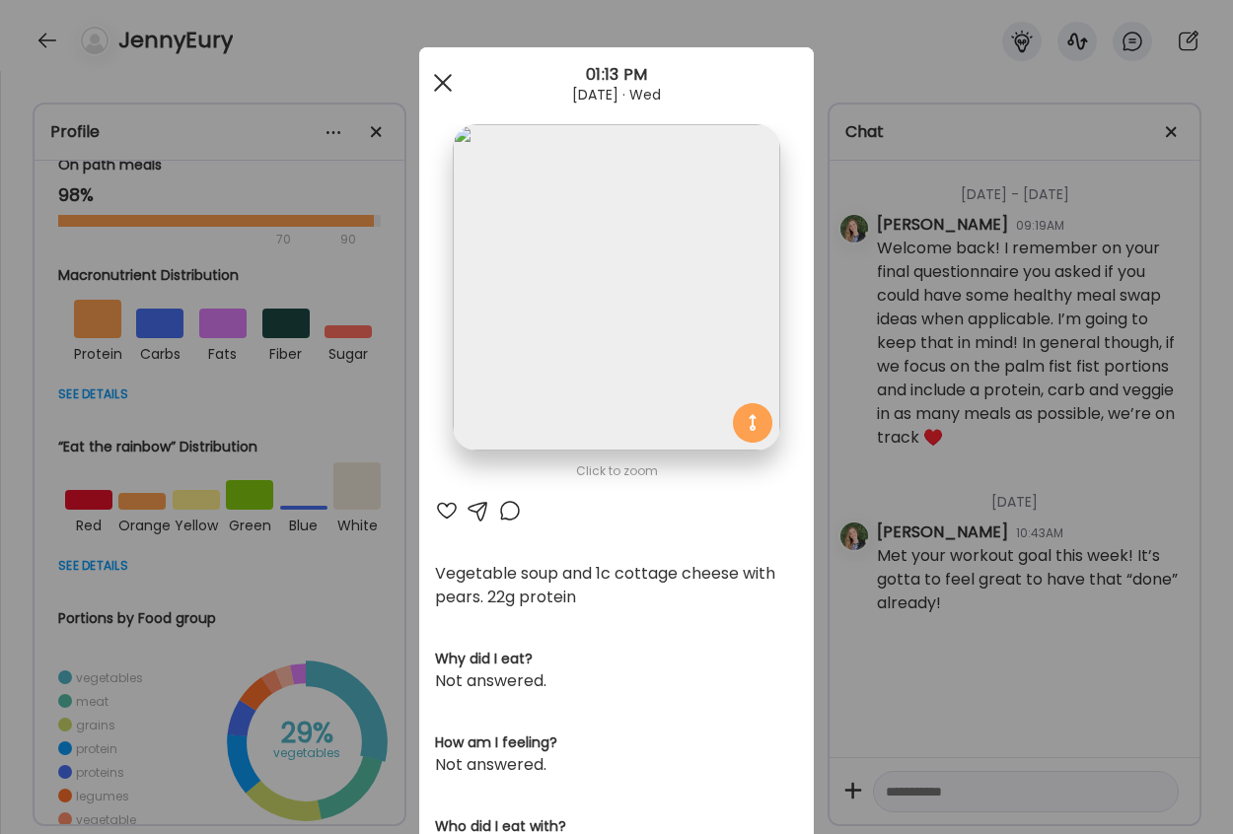
click at [434, 78] on div at bounding box center [442, 82] width 39 height 39
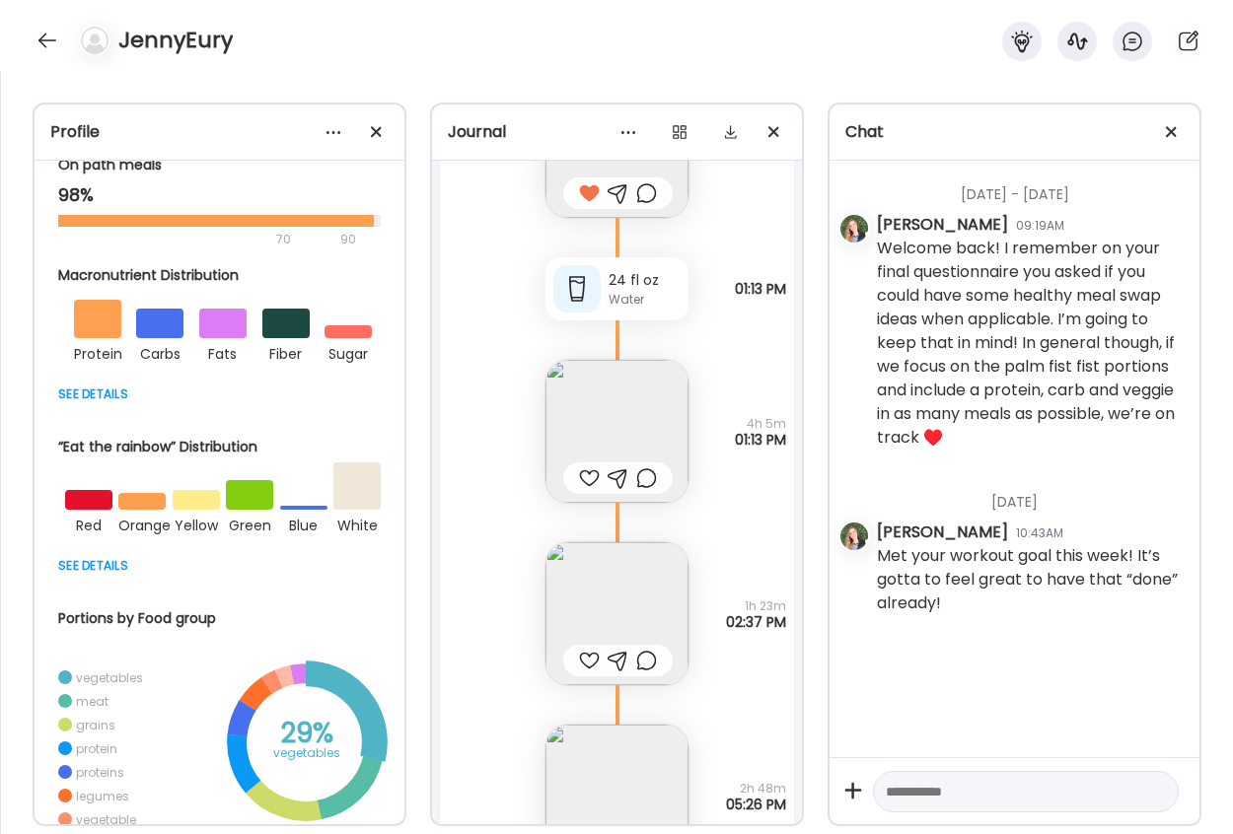
scroll to position [33654, 0]
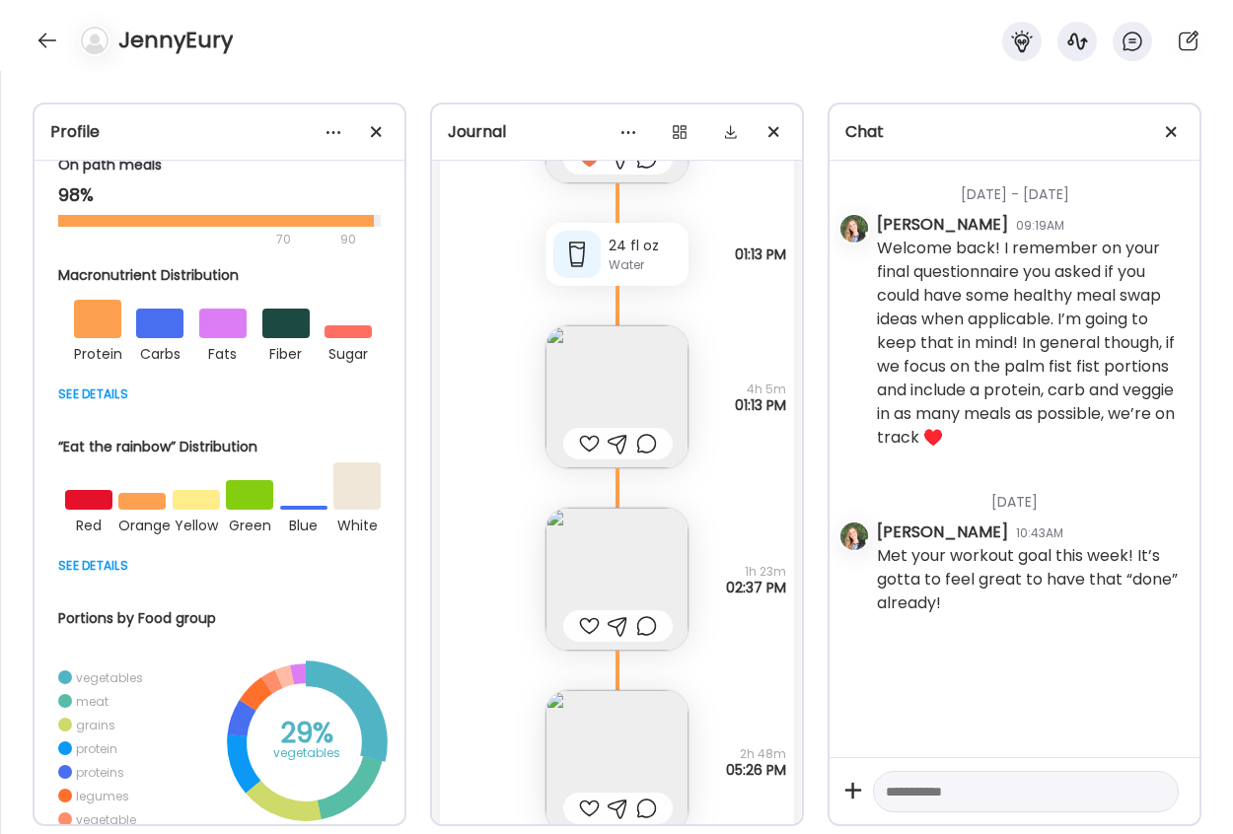
click at [602, 581] on img at bounding box center [616, 579] width 143 height 143
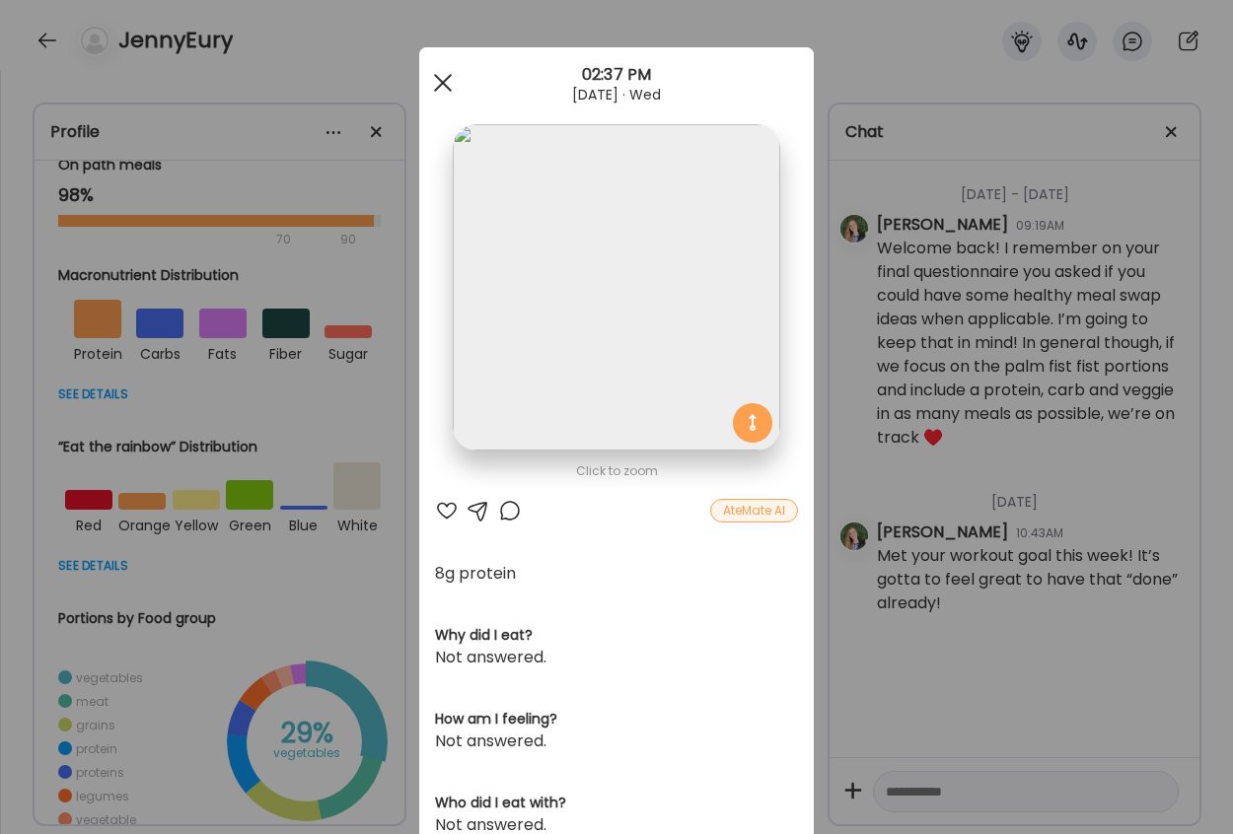
click at [436, 91] on div at bounding box center [442, 82] width 39 height 39
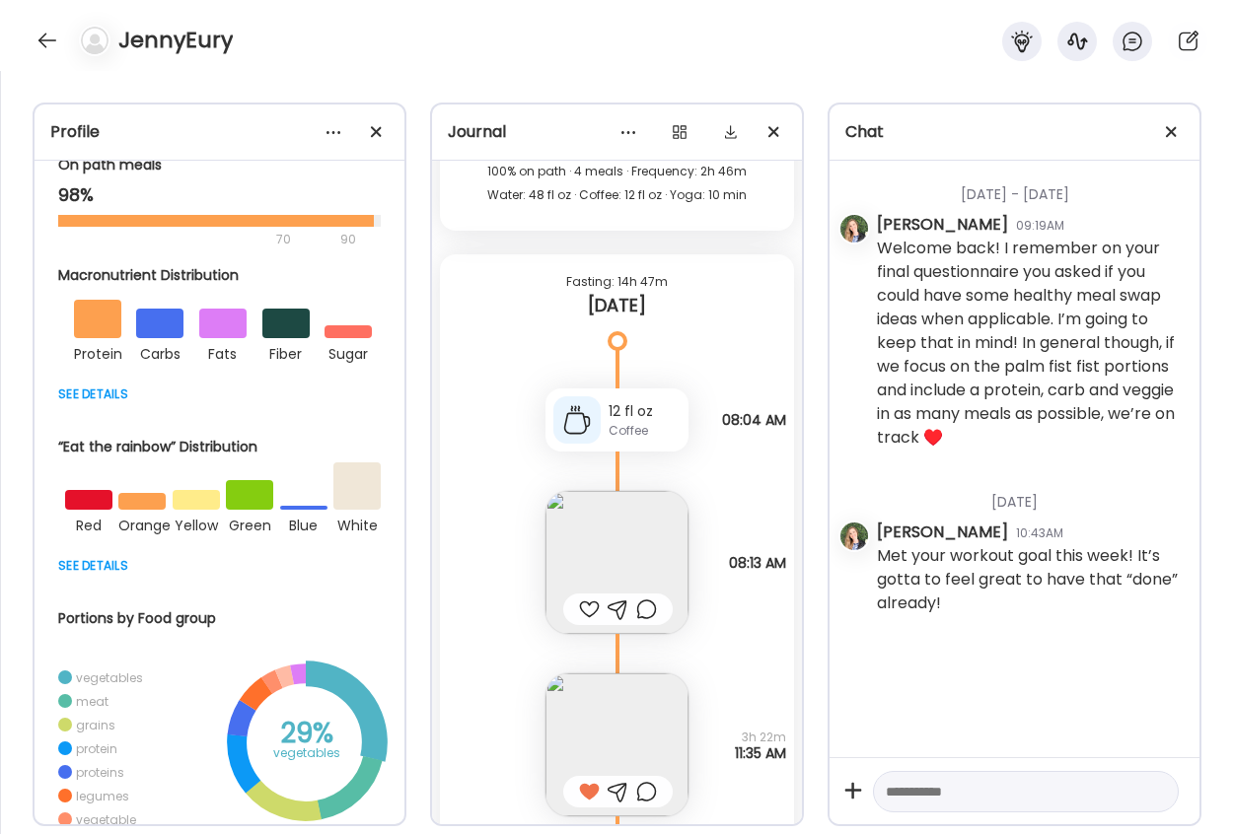
scroll to position [34640, 0]
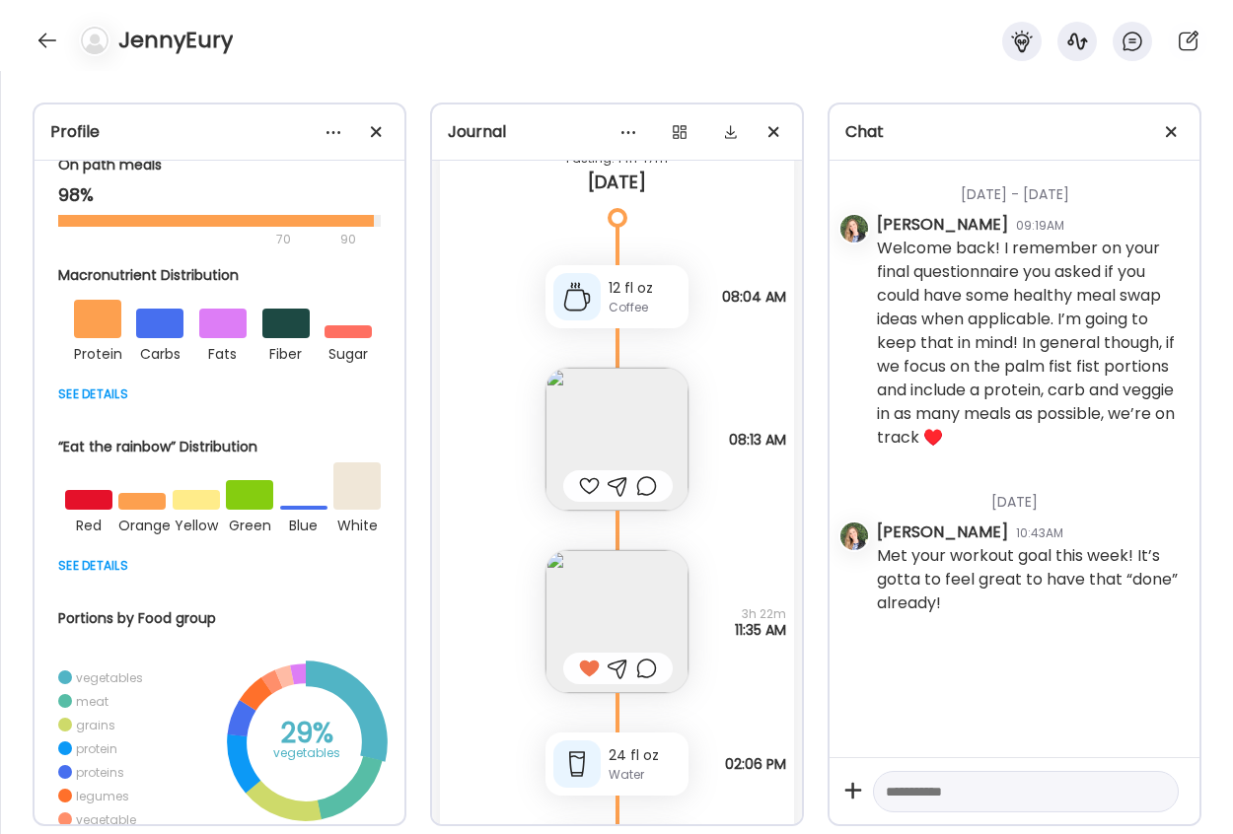
click at [629, 437] on img at bounding box center [616, 439] width 143 height 143
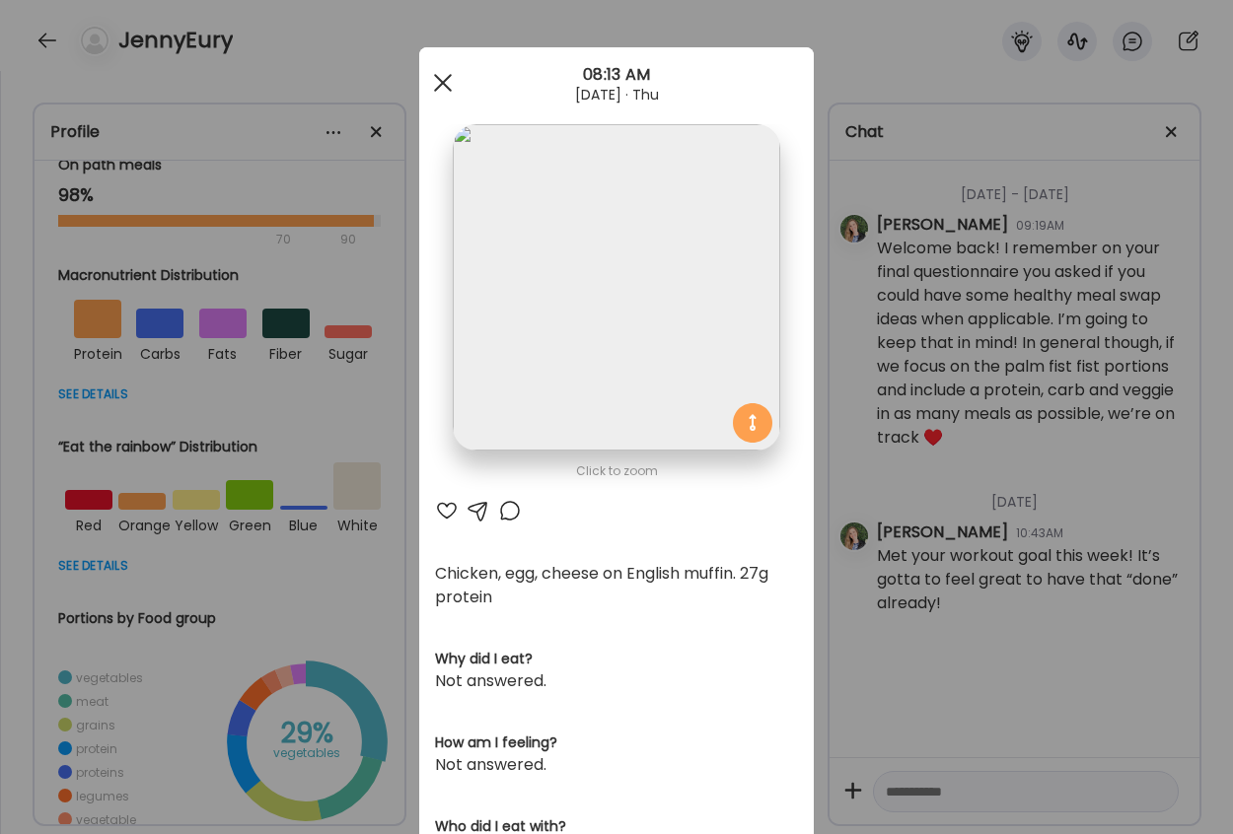
click at [435, 75] on div at bounding box center [442, 82] width 39 height 39
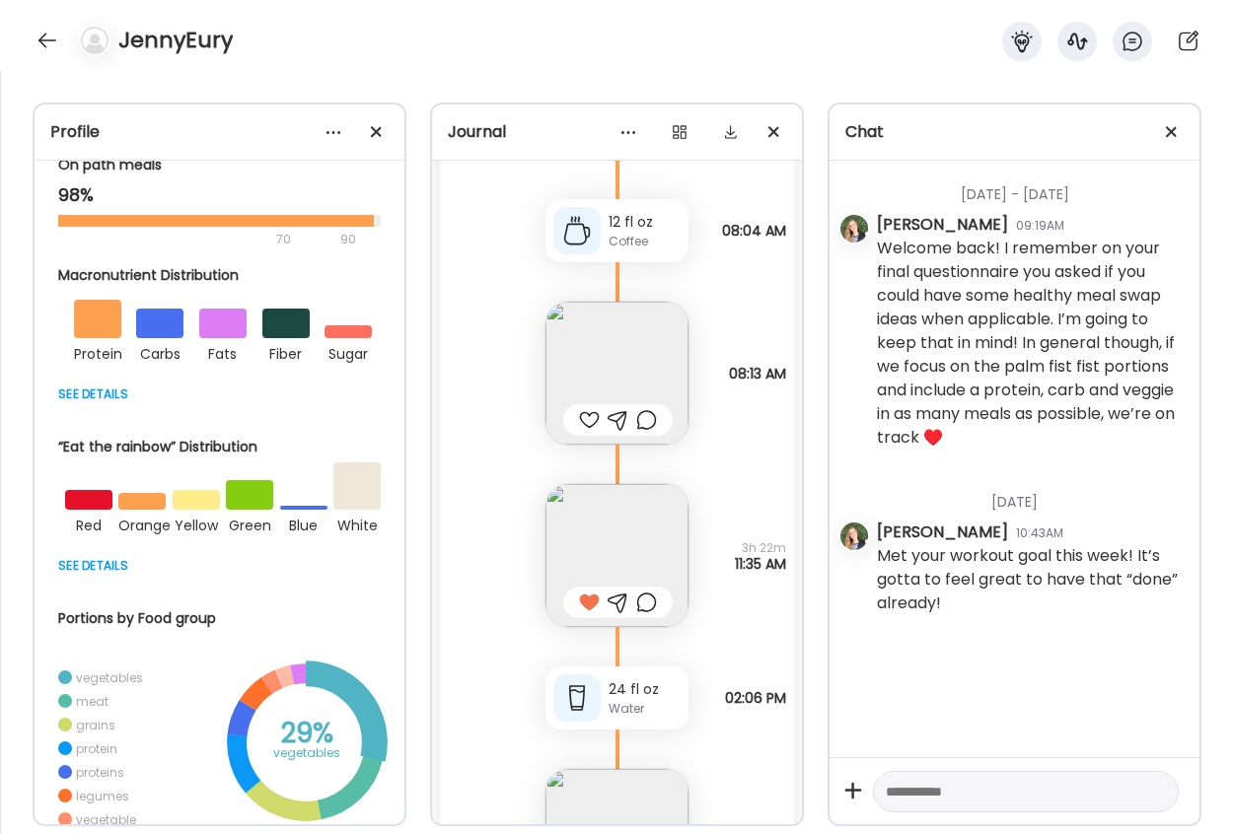
scroll to position [34739, 0]
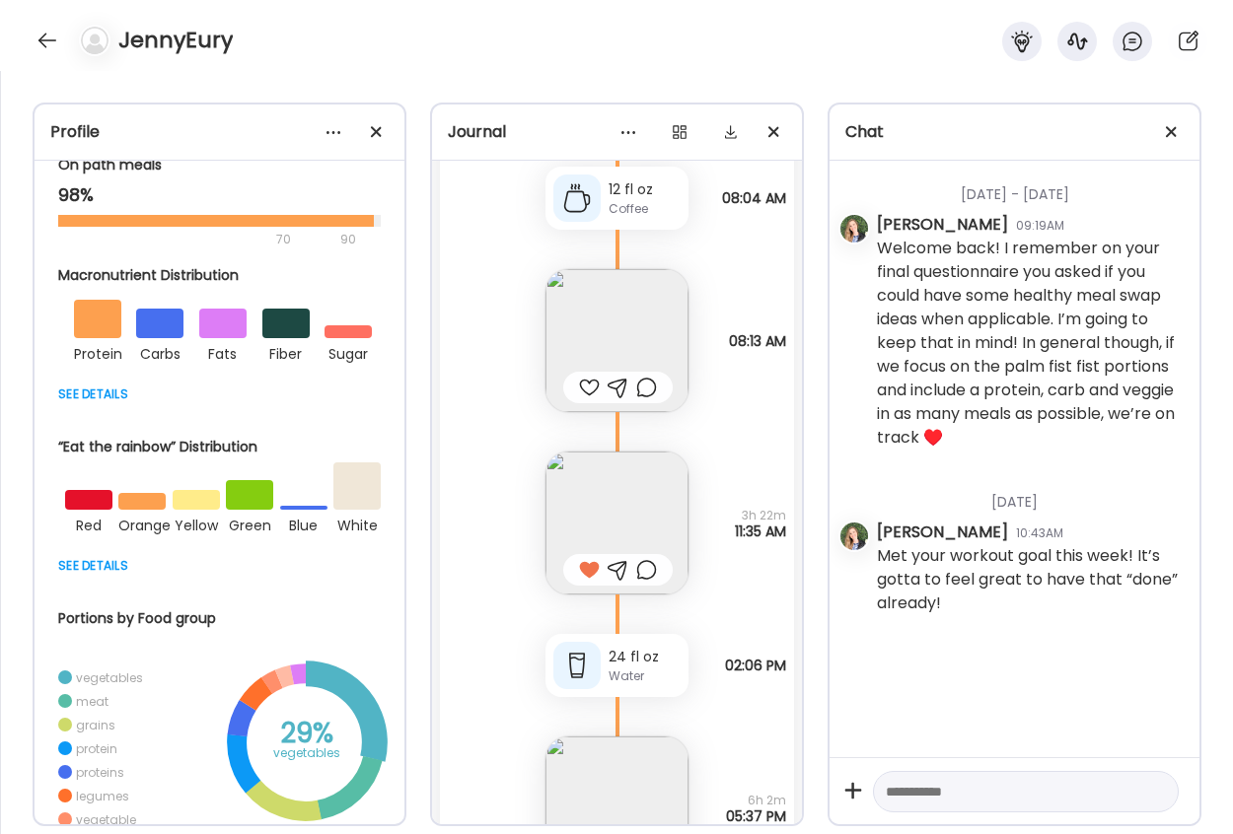
click at [647, 521] on img at bounding box center [616, 523] width 143 height 143
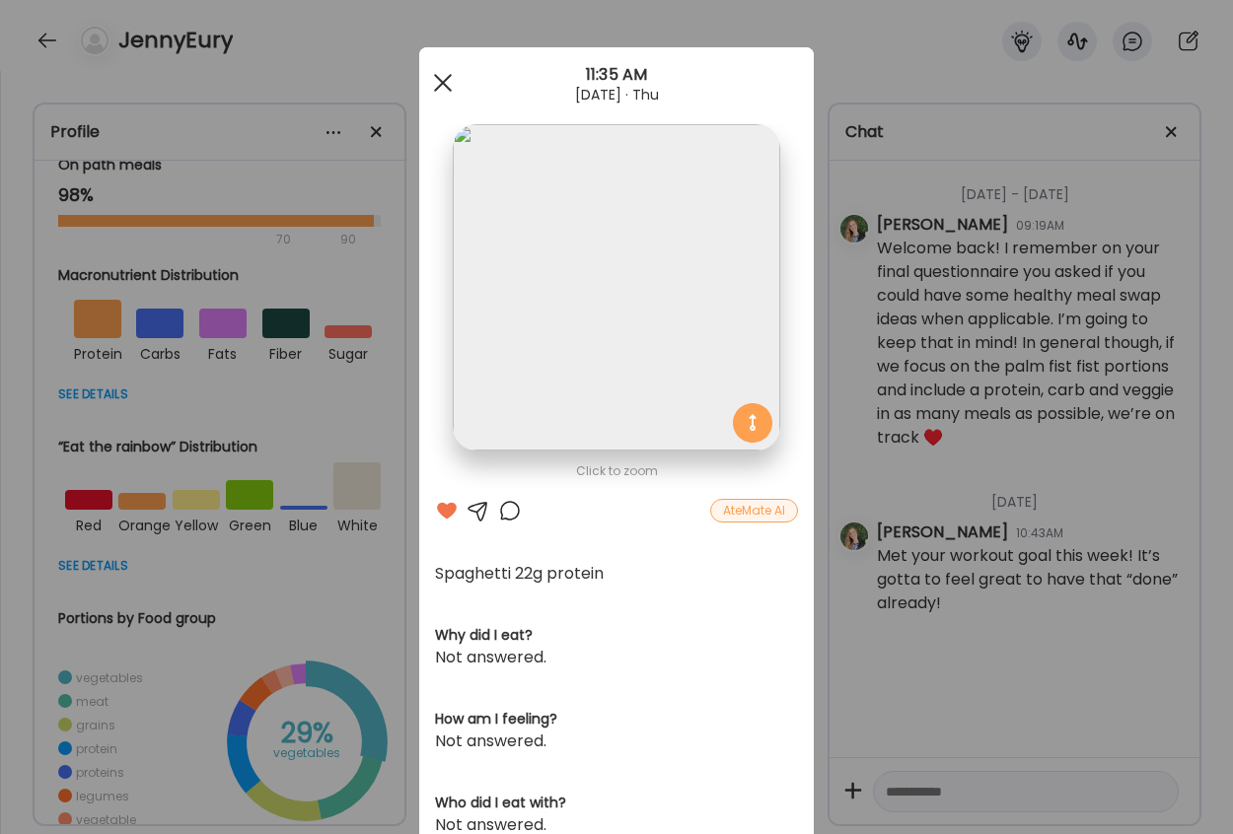
click at [437, 77] on div at bounding box center [442, 82] width 39 height 39
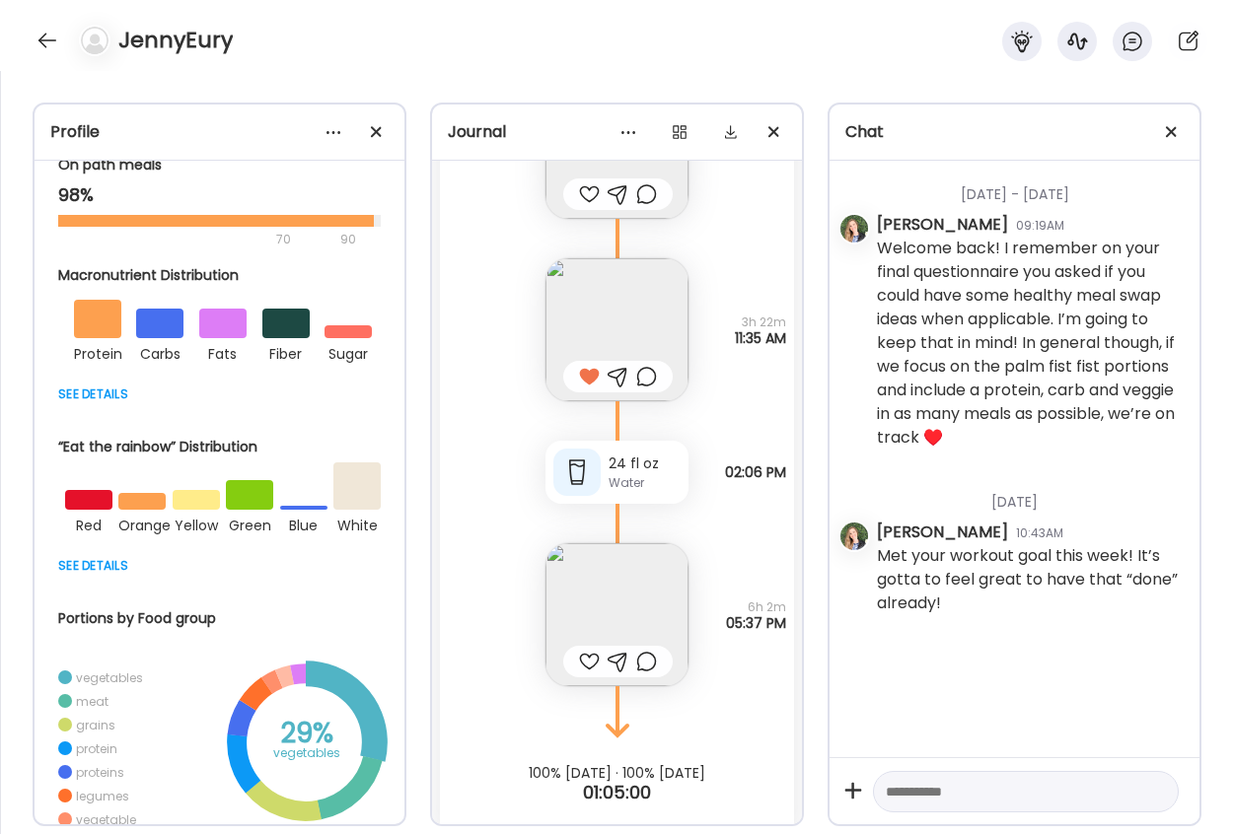
scroll to position [34936, 0]
click at [626, 580] on img at bounding box center [616, 611] width 143 height 143
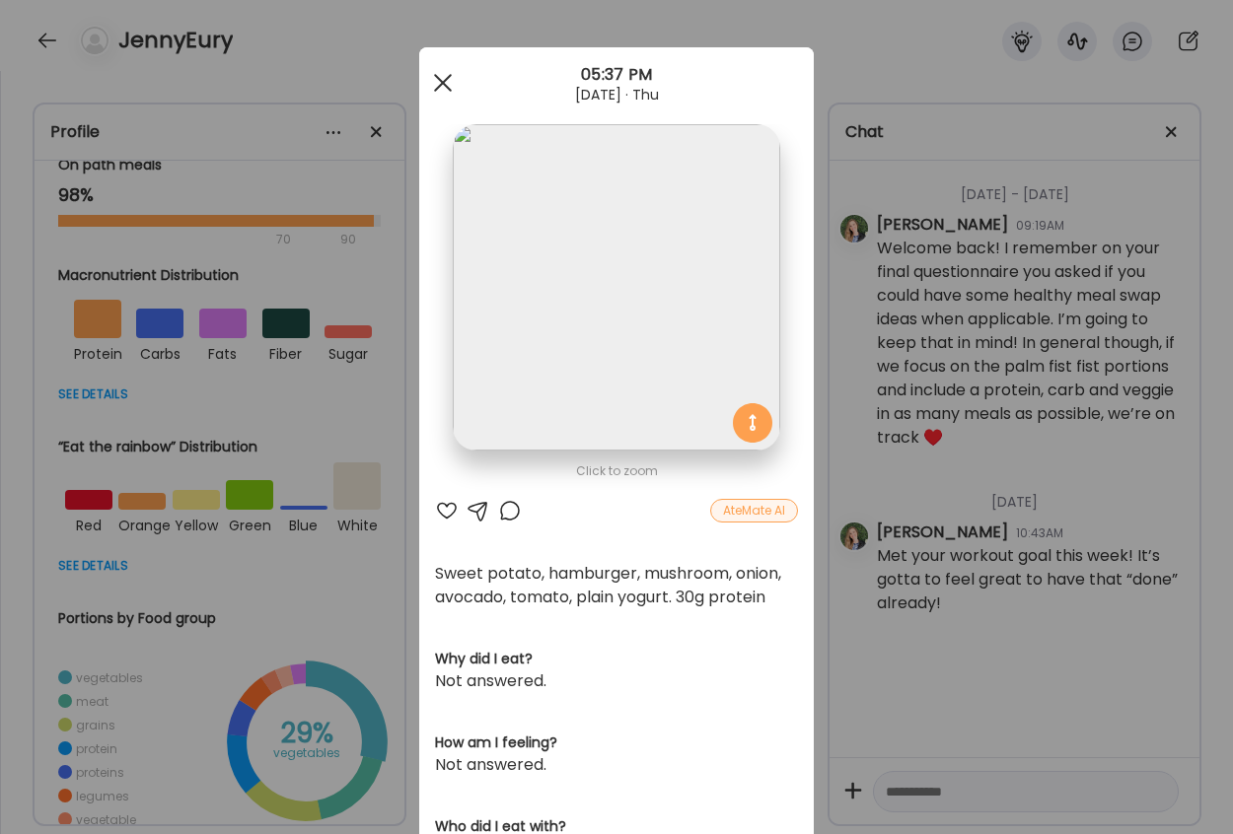
click at [434, 77] on span at bounding box center [443, 83] width 18 height 18
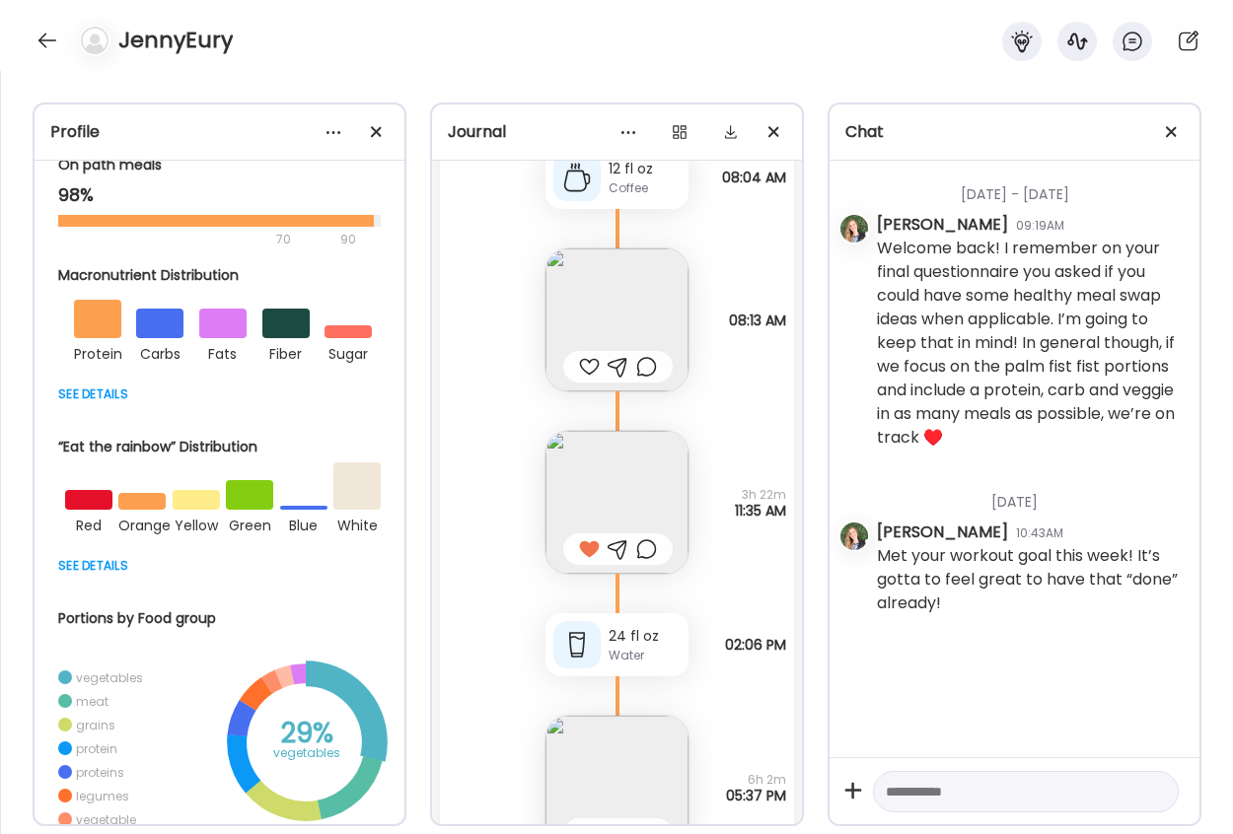
scroll to position [34960, 0]
